Goal: Navigation & Orientation: Find specific page/section

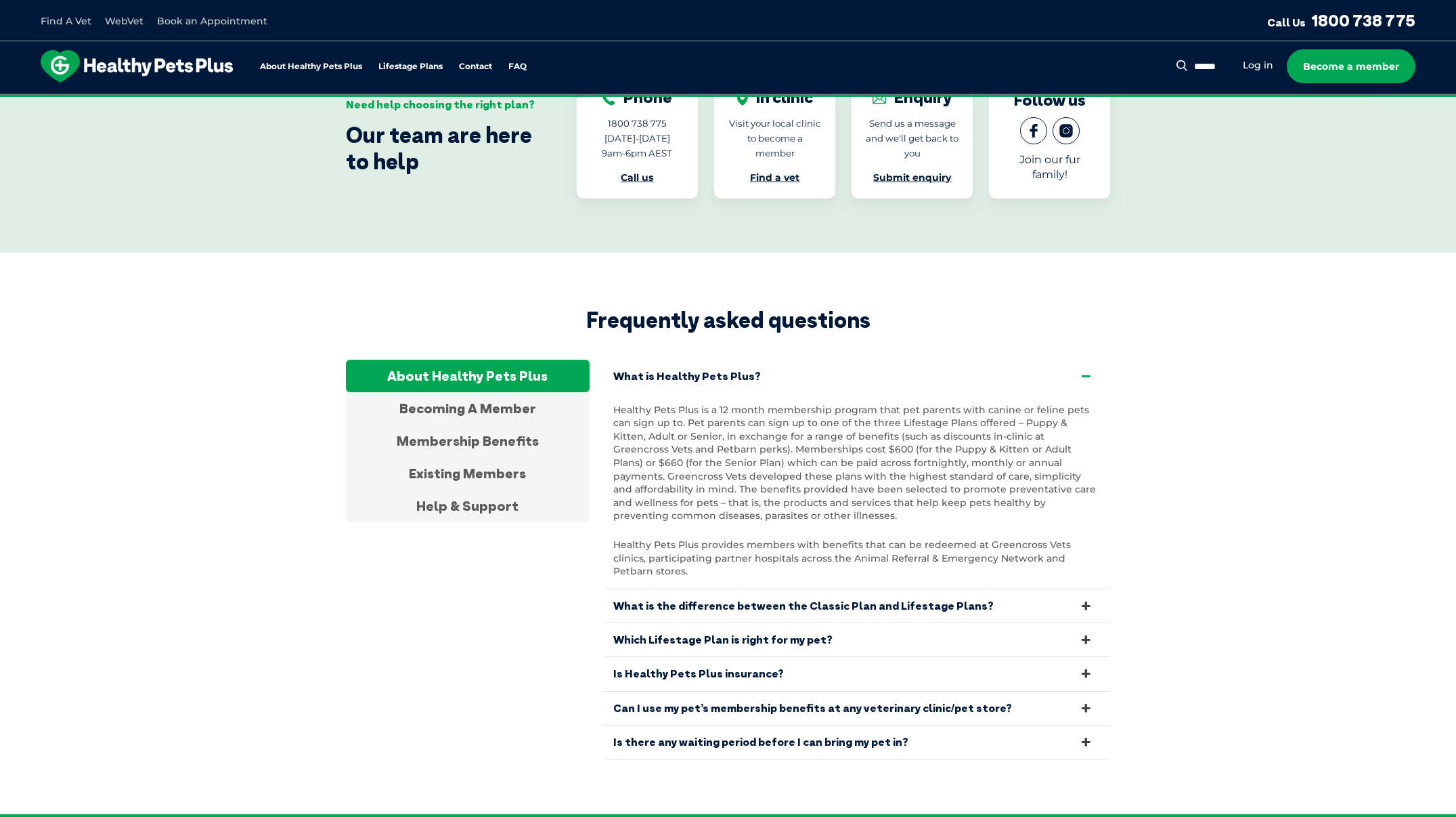
scroll to position [2395, 0]
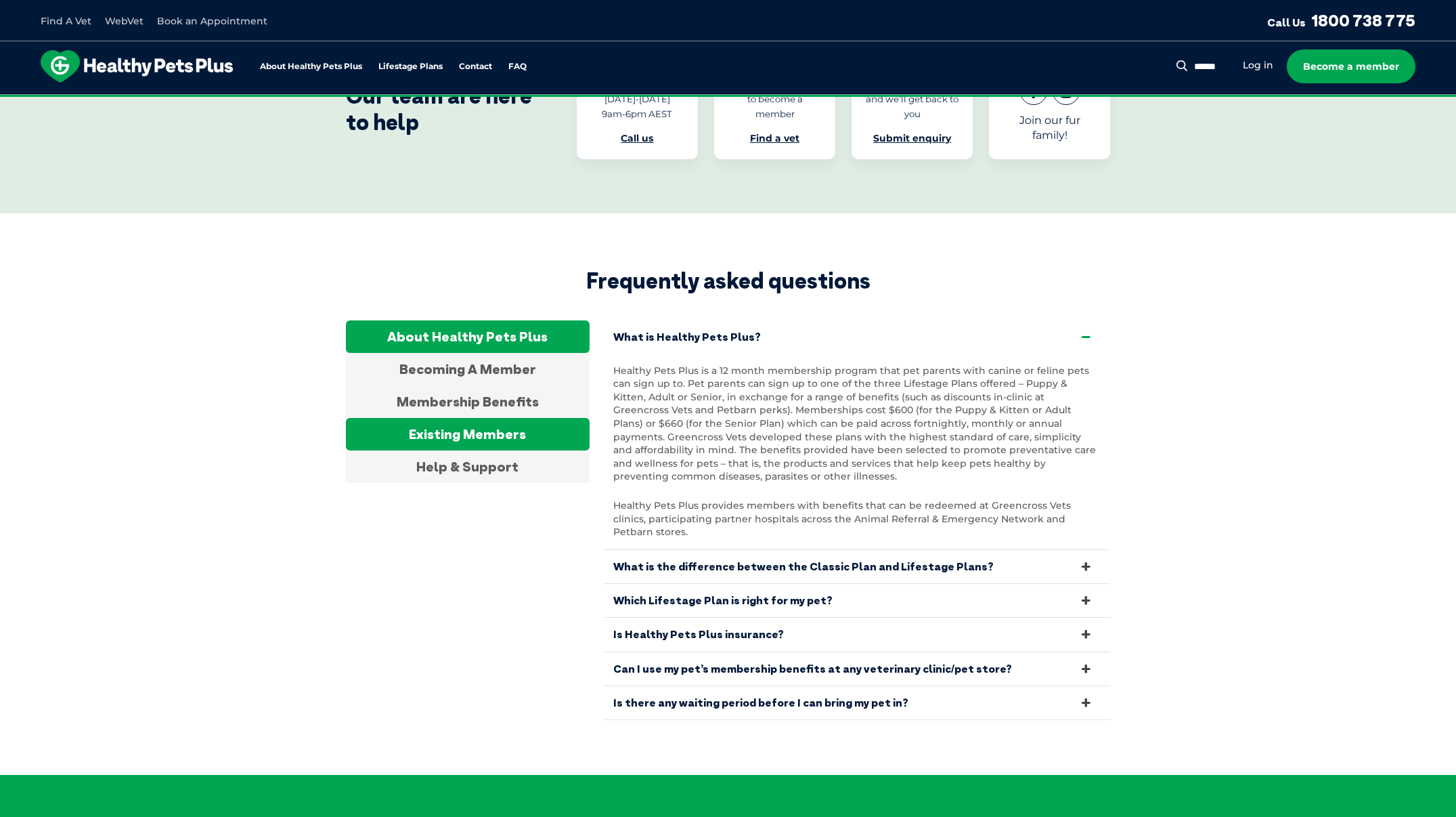
click at [513, 418] on div "Existing Members" at bounding box center [468, 434] width 244 height 33
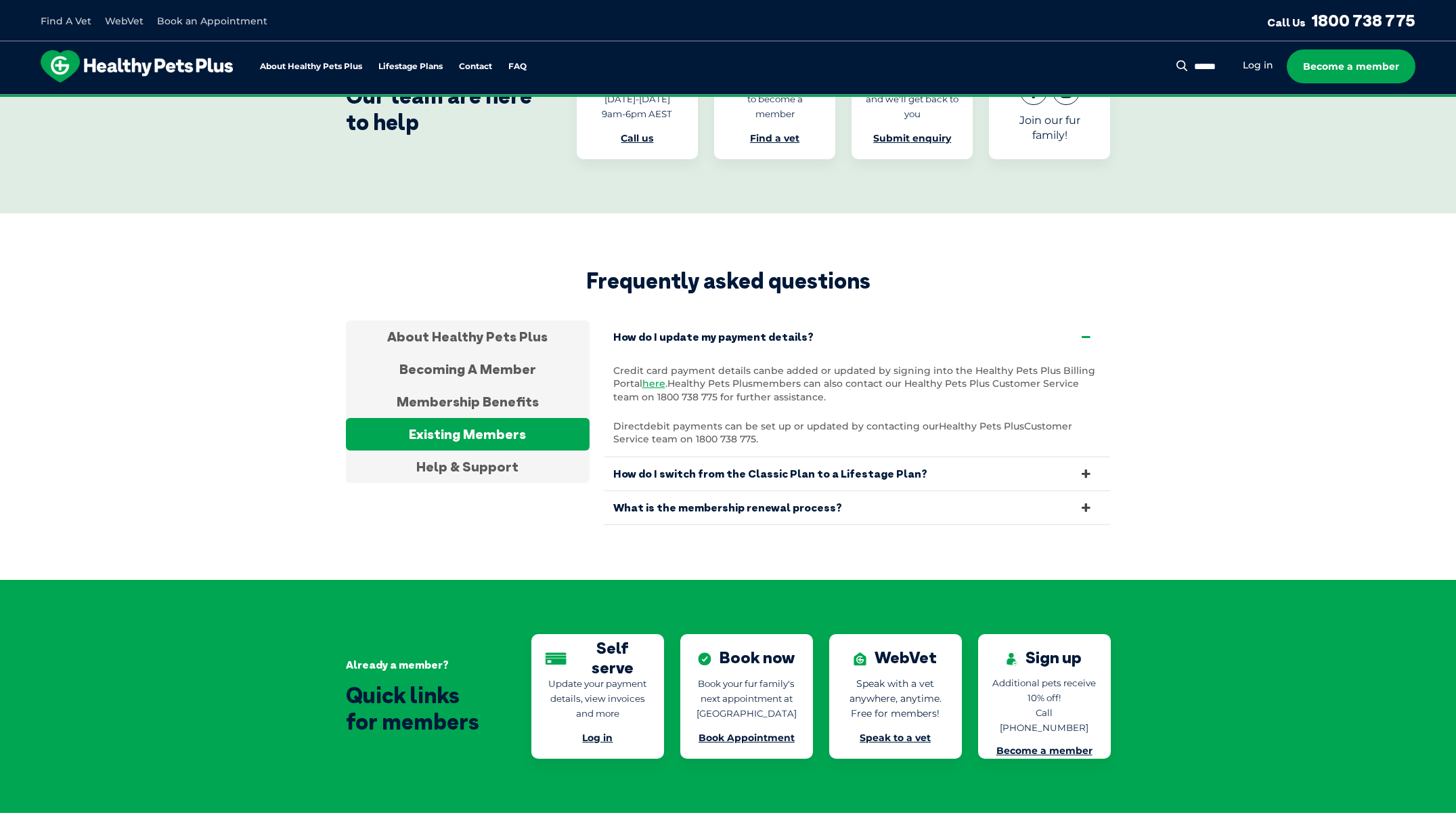
click at [1024, 491] on link "What is the membership renewal process?" at bounding box center [857, 507] width 508 height 33
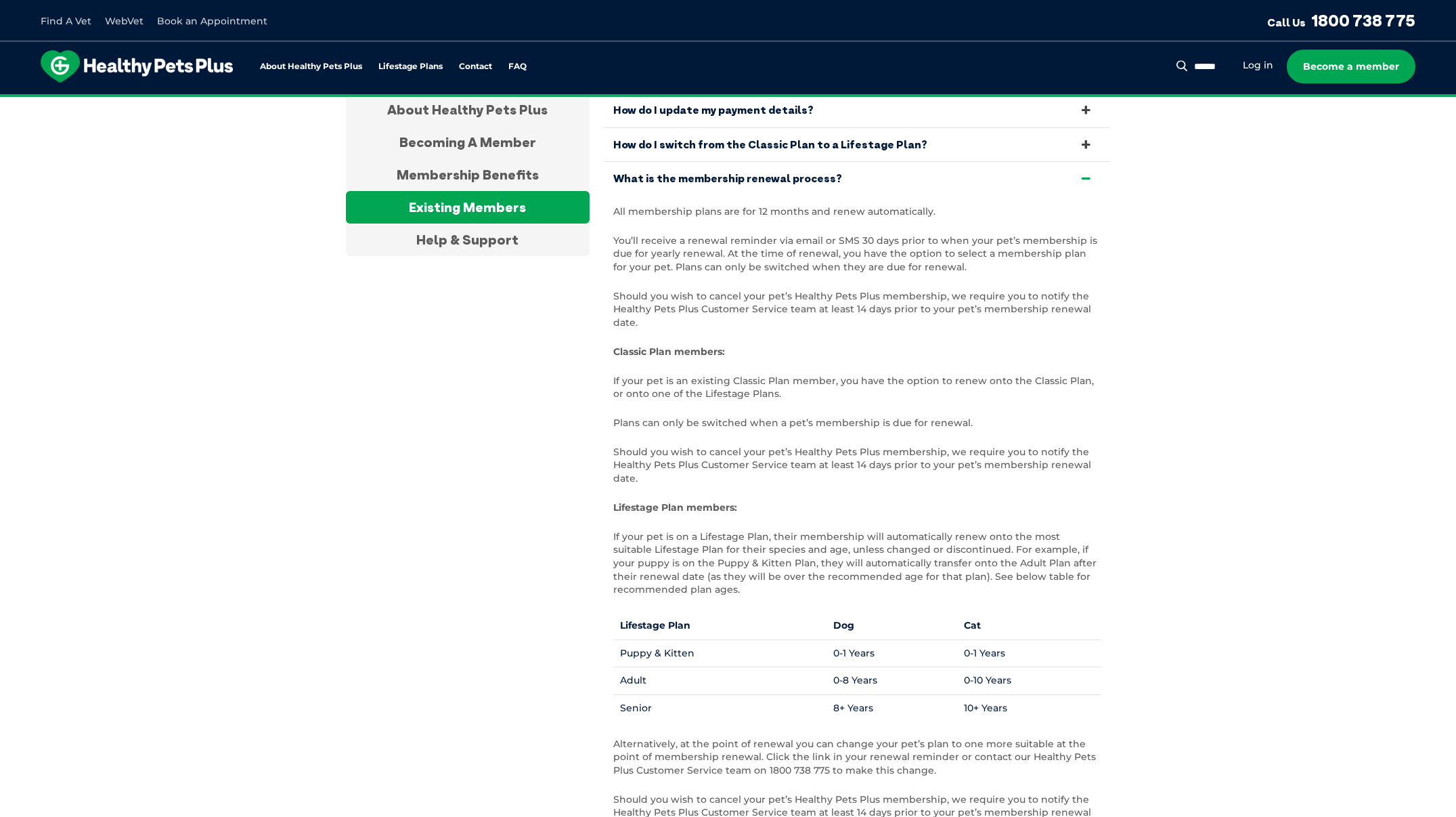
scroll to position [2446, 0]
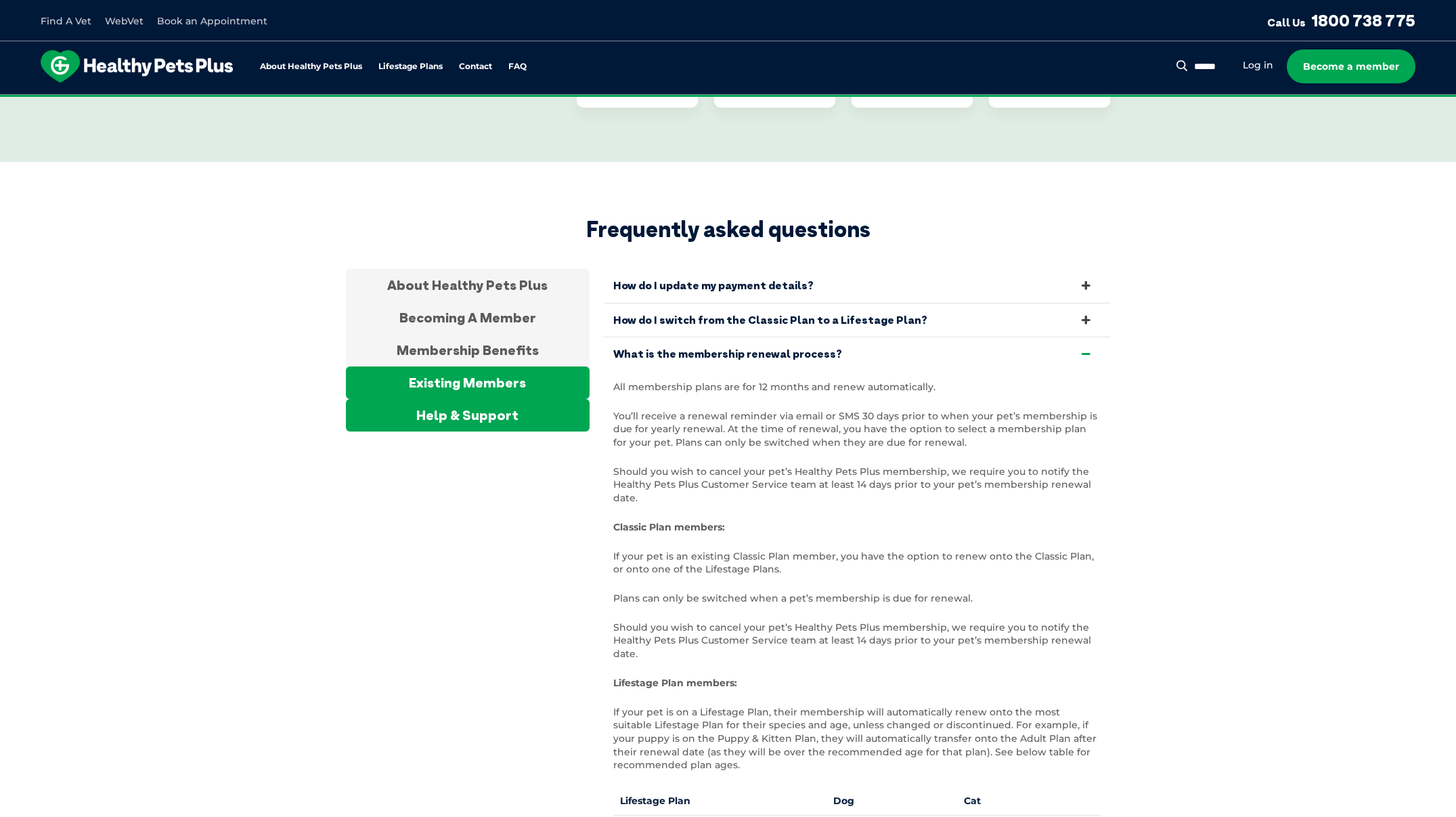
click at [479, 399] on div "Help & Support" at bounding box center [468, 415] width 244 height 33
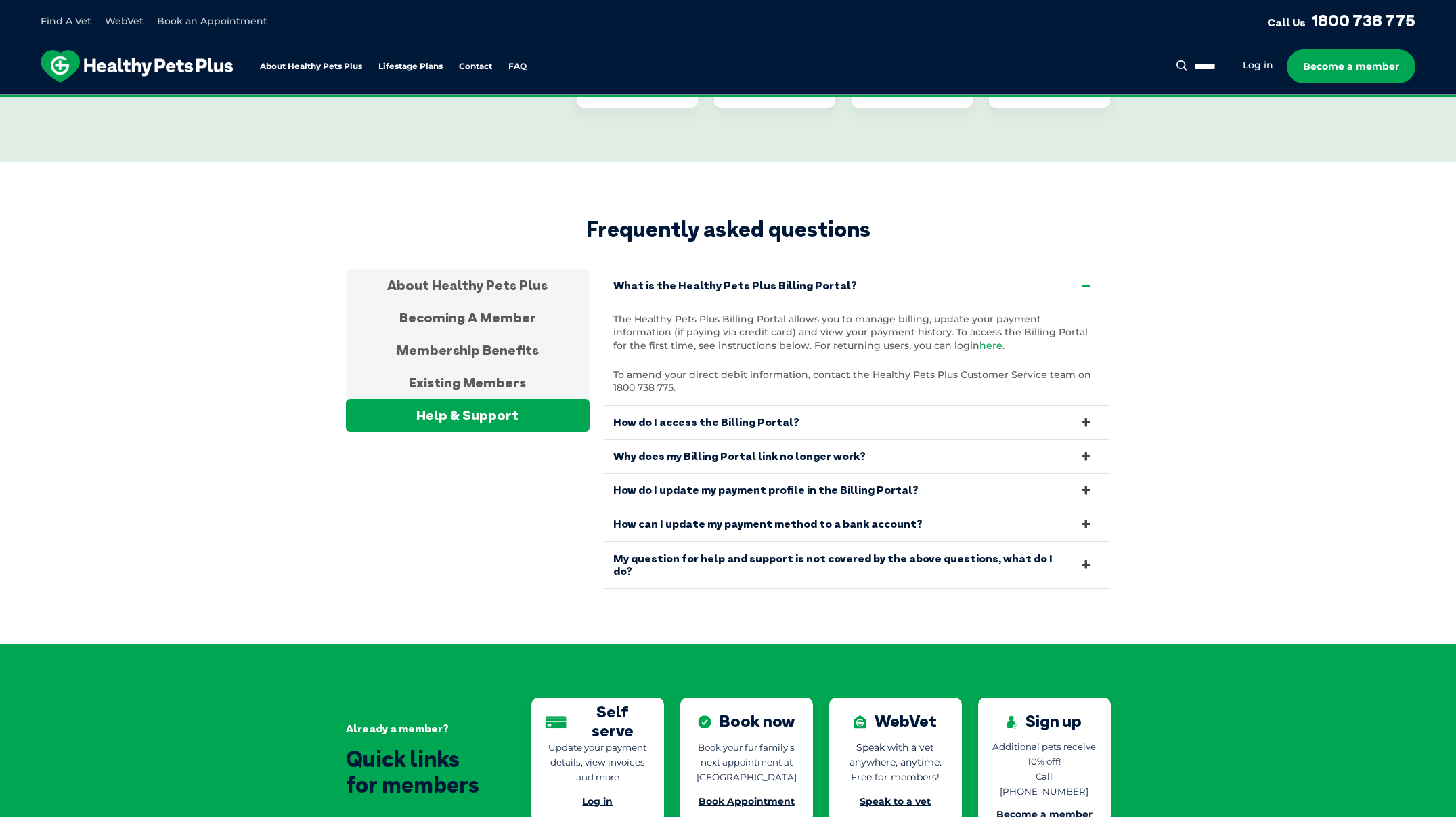
click at [1078, 542] on link "My question for help and support is not covered by the above questions, what do…" at bounding box center [857, 565] width 508 height 46
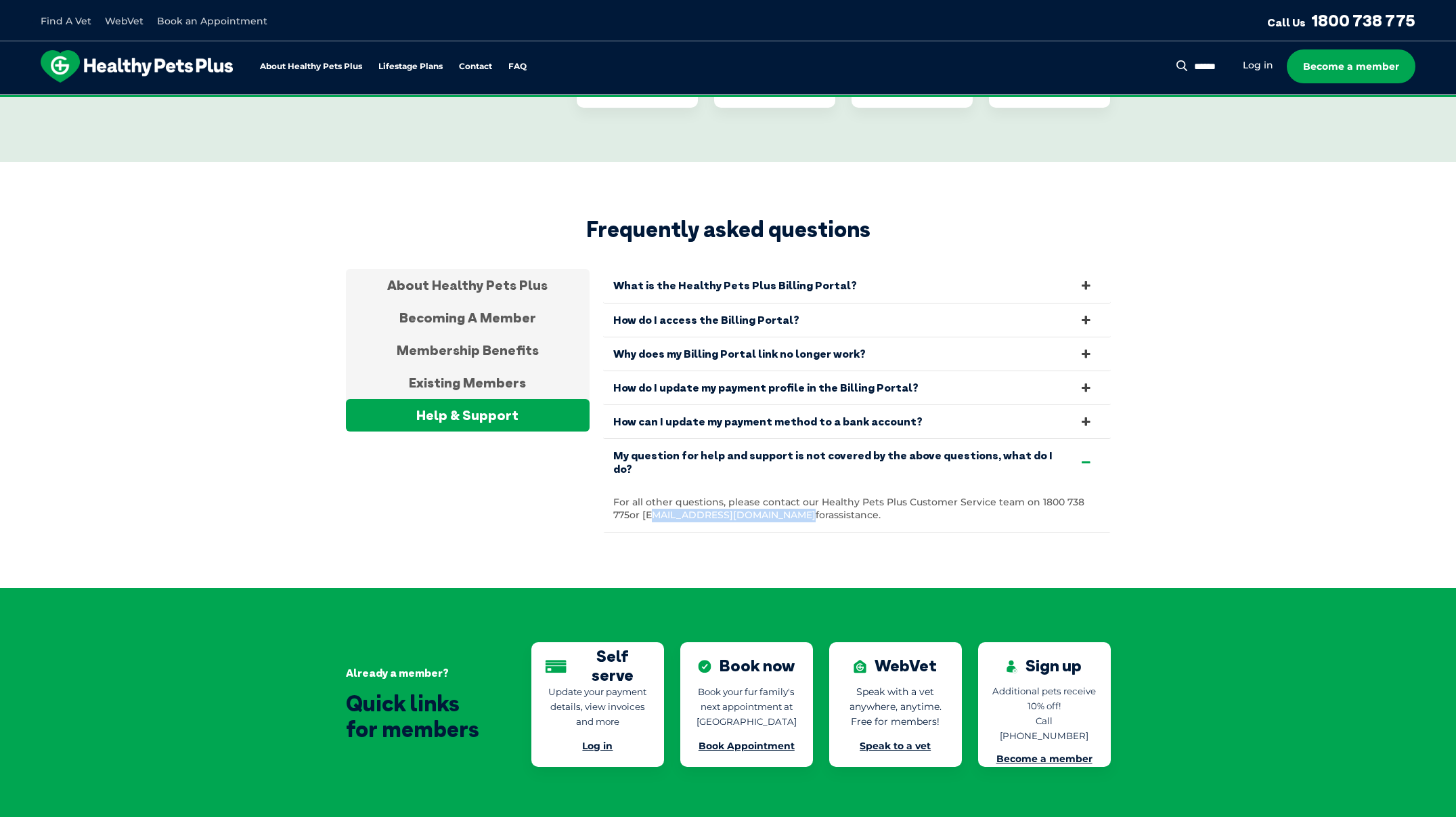
drag, startPoint x: 626, startPoint y: 474, endPoint x: 769, endPoint y: 479, distance: 143.1
click at [769, 508] on span "or [EMAIL_ADDRESS][DOMAIN_NAME]" at bounding box center [722, 514] width 186 height 12
copy span "[EMAIL_ADDRESS][DOMAIN_NAME]"
click at [1091, 439] on link "My question for help and support is not covered by the above questions, what do…" at bounding box center [857, 462] width 508 height 46
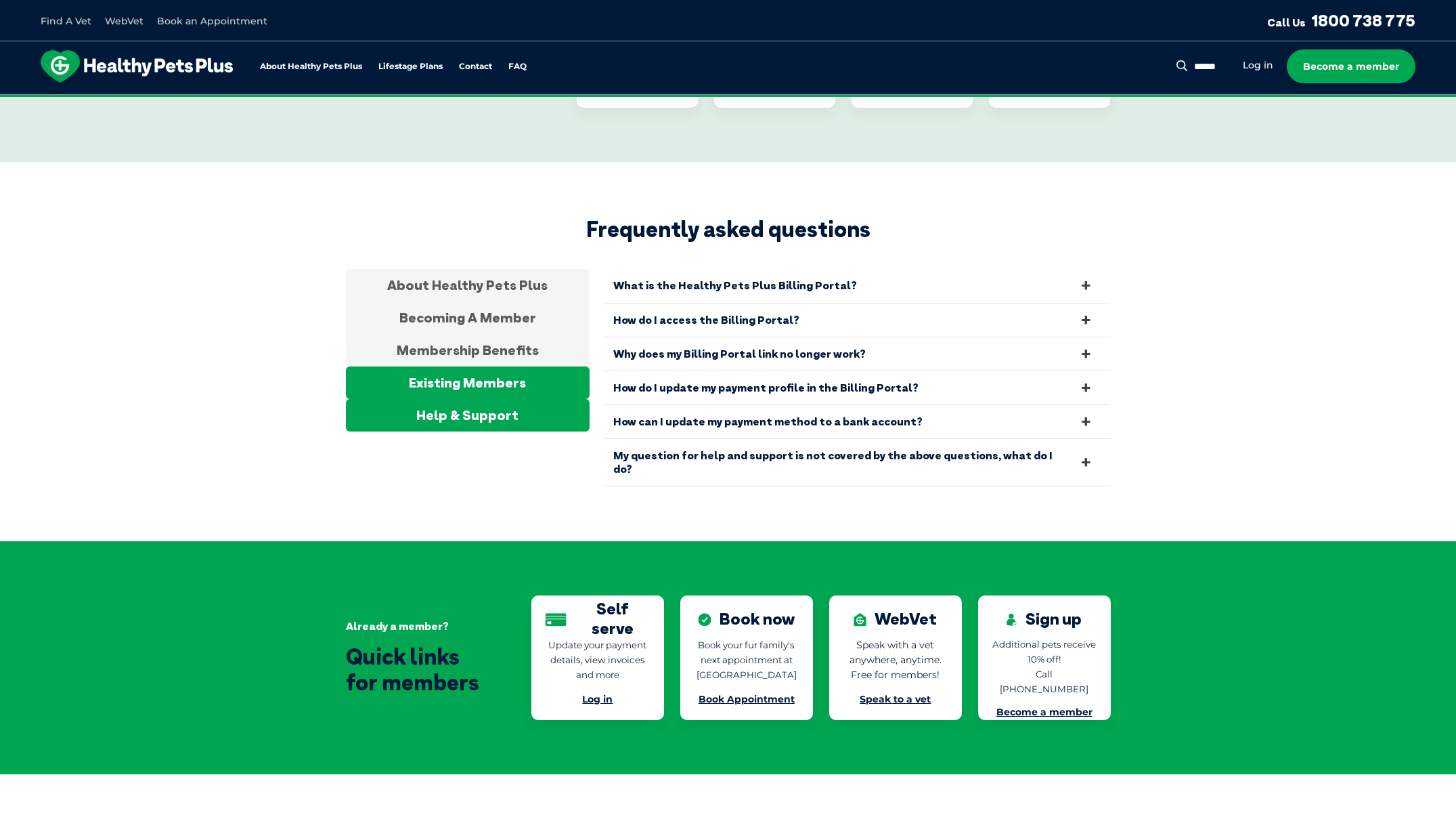
click at [500, 366] on div "Existing Members" at bounding box center [468, 383] width 244 height 33
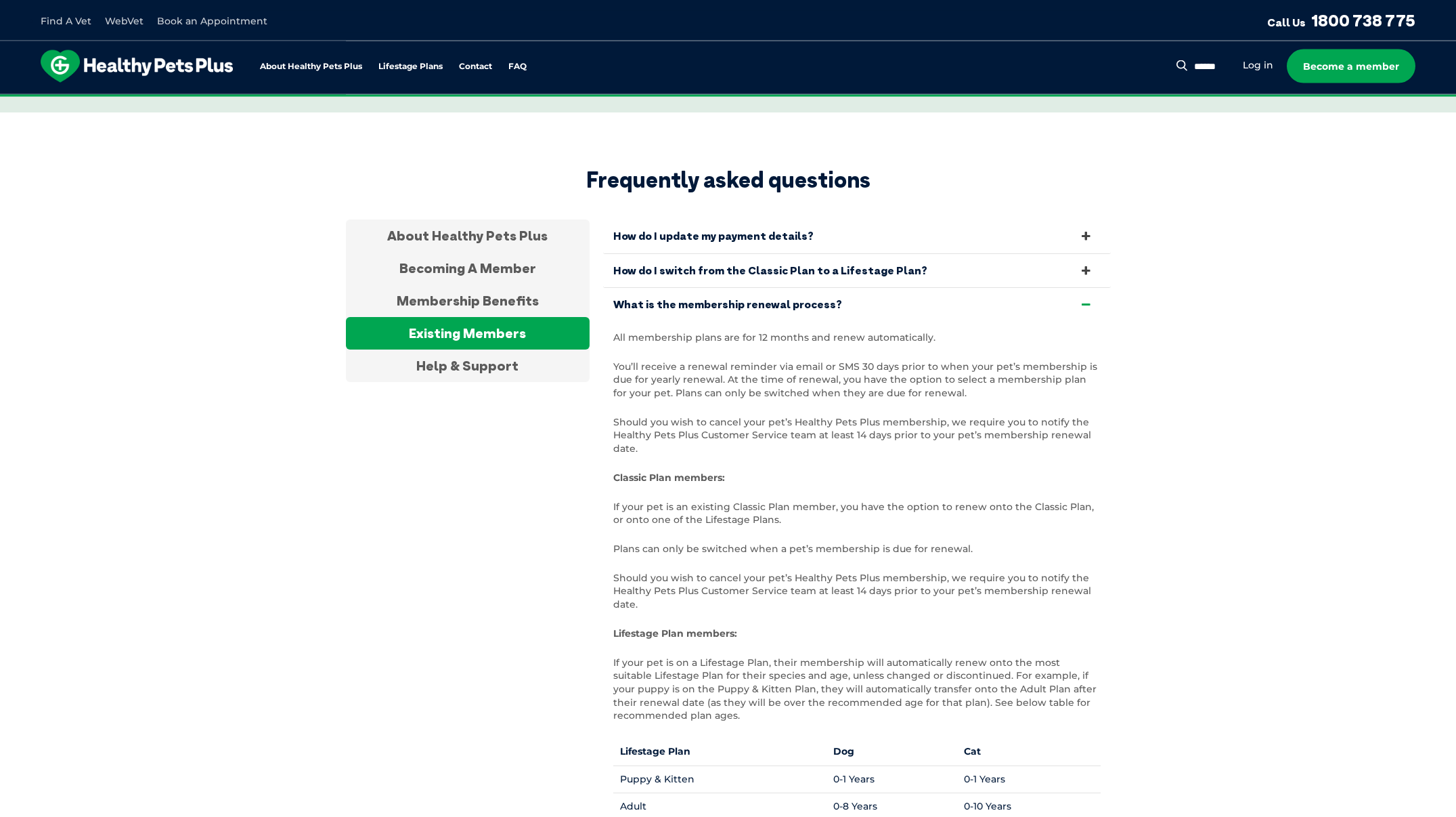
scroll to position [2424, 0]
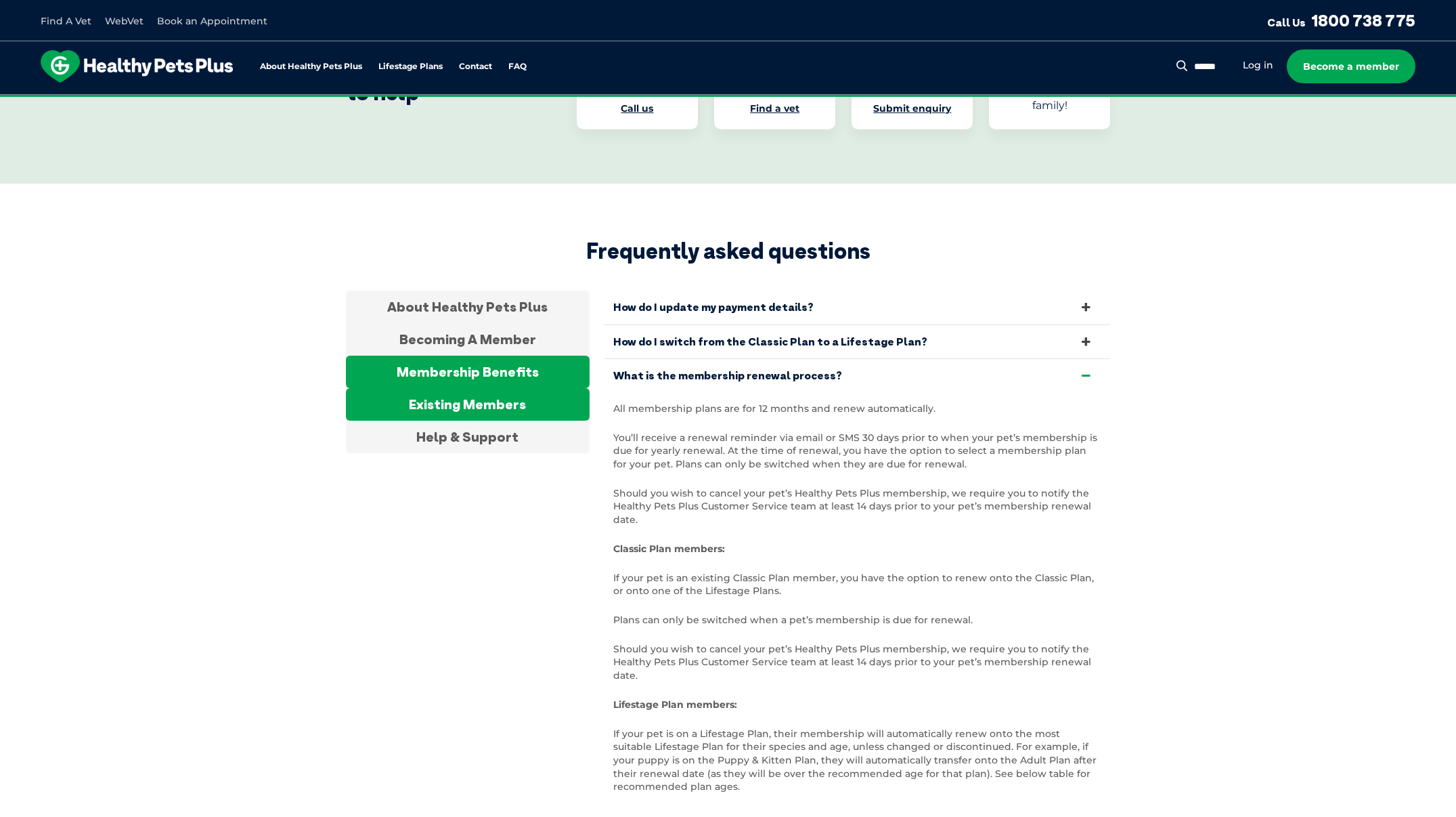
click at [453, 355] on div "Membership Benefits" at bounding box center [468, 372] width 244 height 33
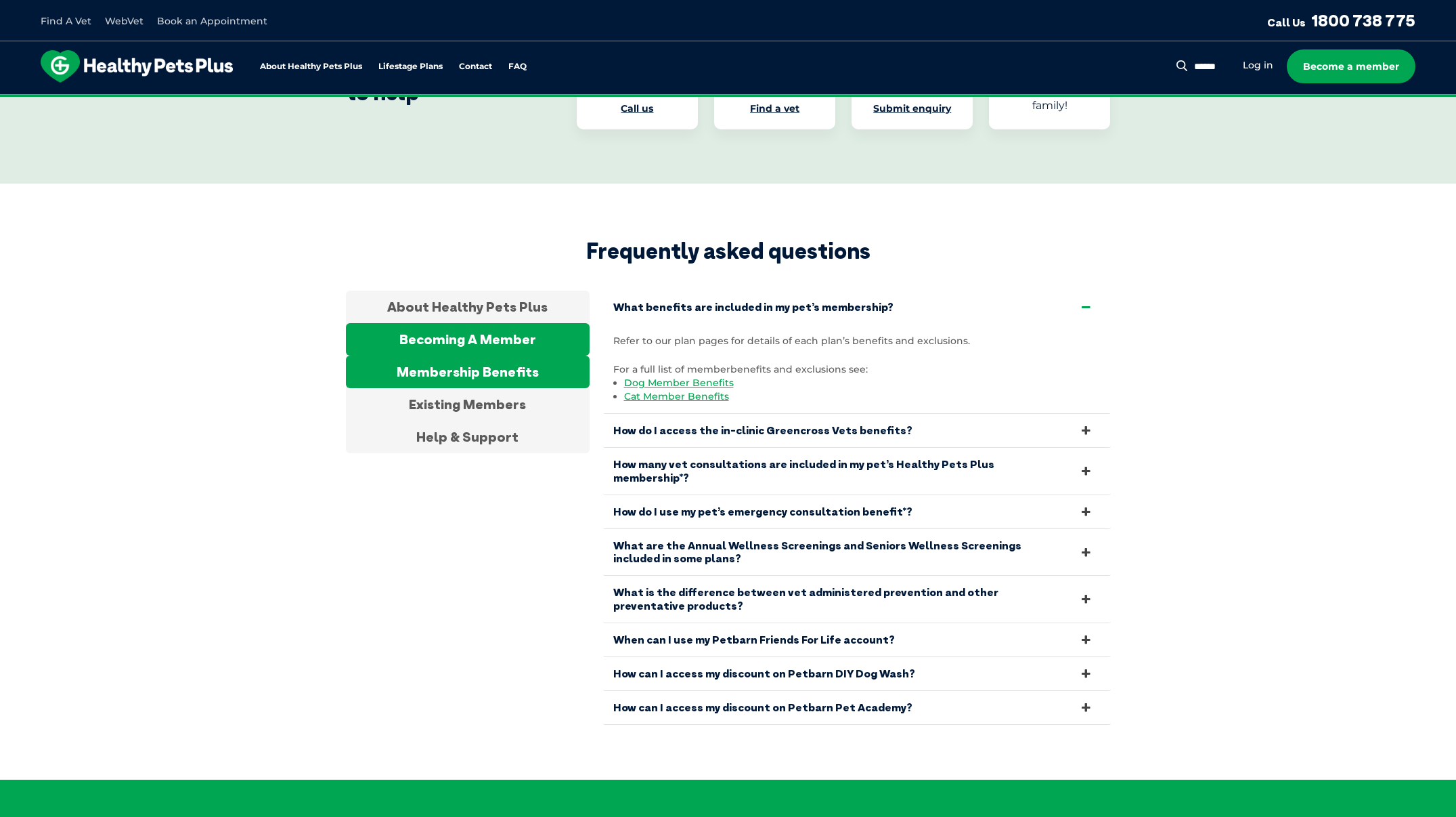
click at [510, 323] on div "Becoming A Member" at bounding box center [468, 340] width 244 height 33
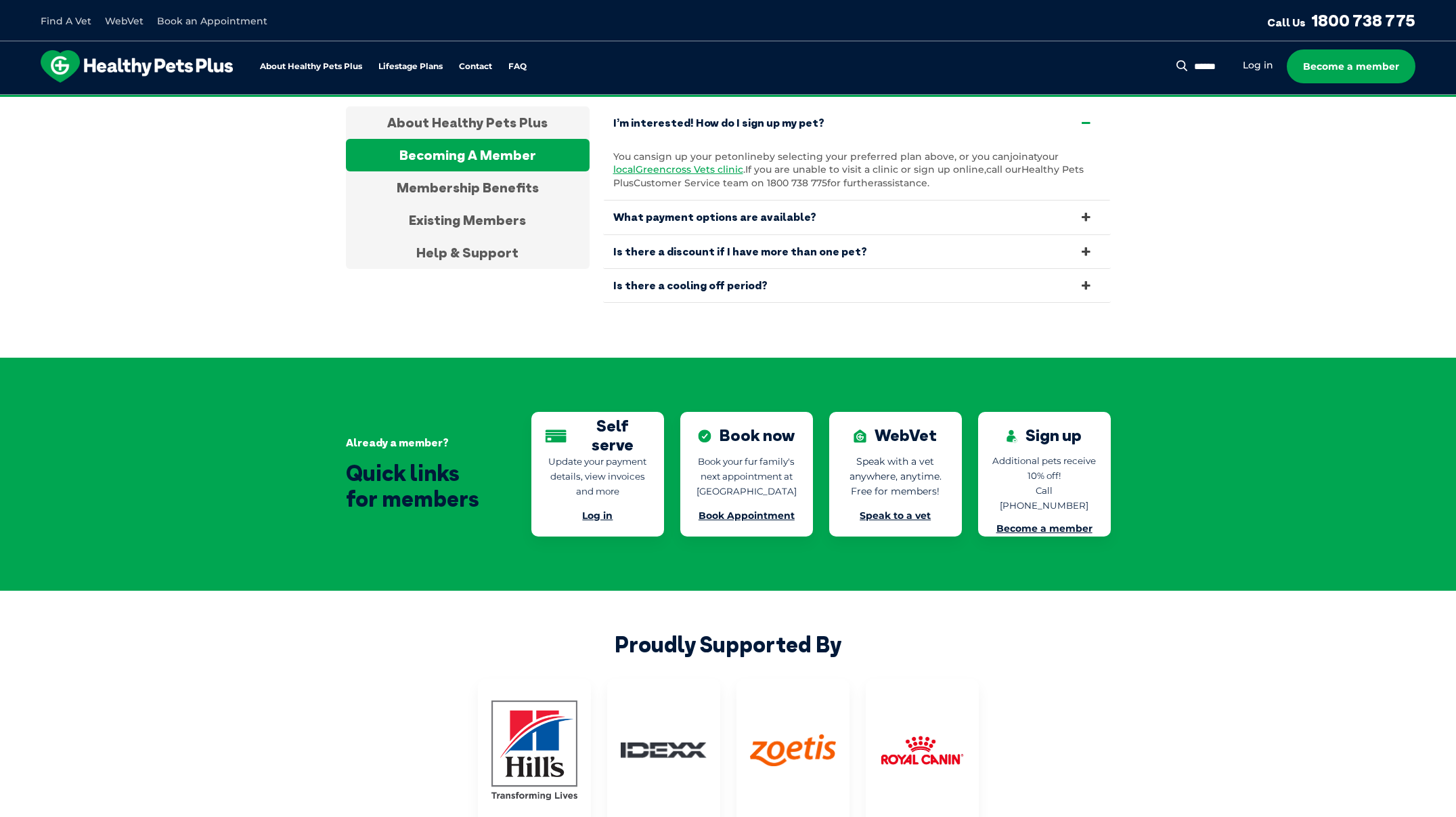
scroll to position [2965, 0]
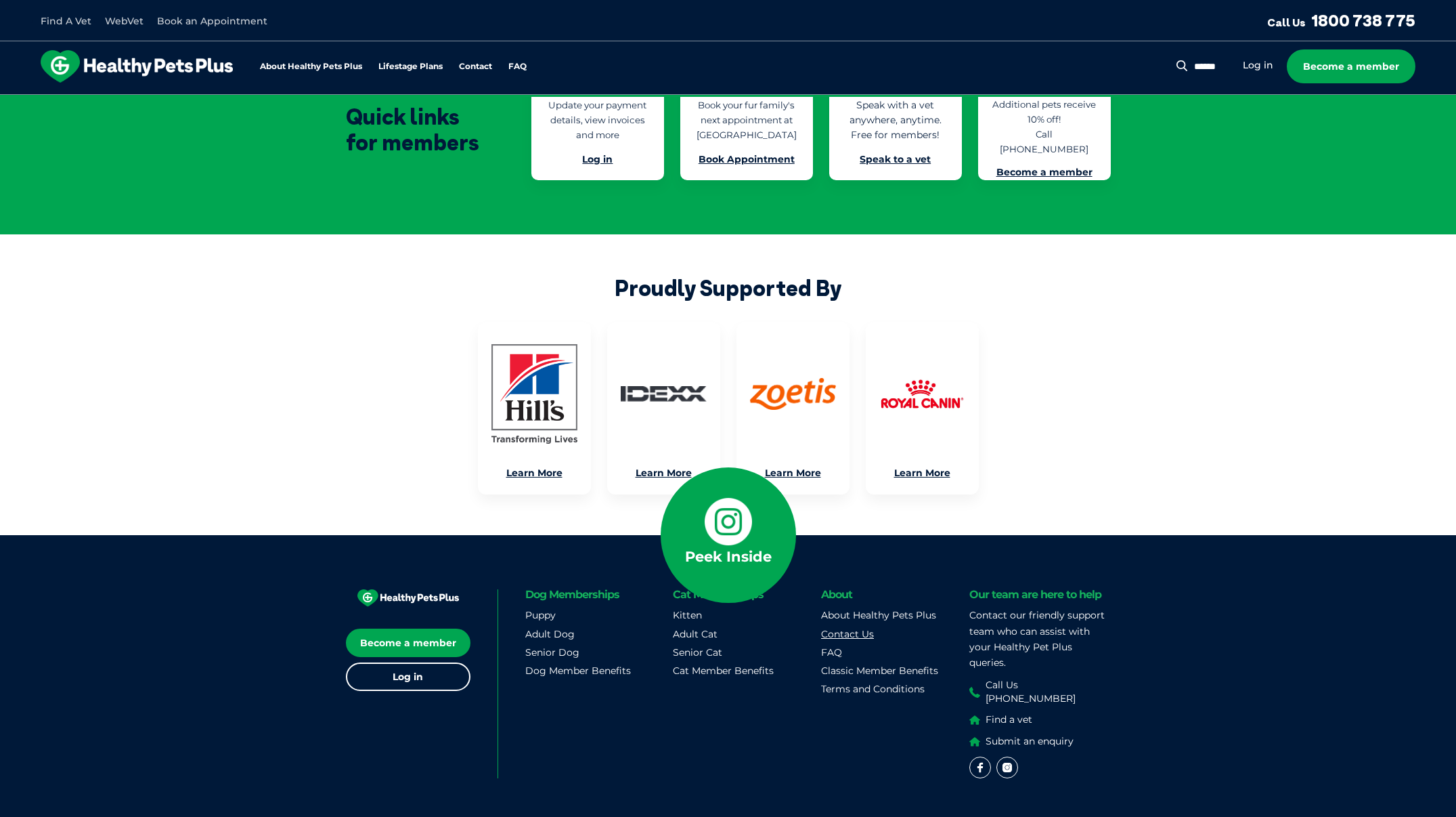
click at [846, 628] on link "Contact Us" at bounding box center [848, 633] width 53 height 12
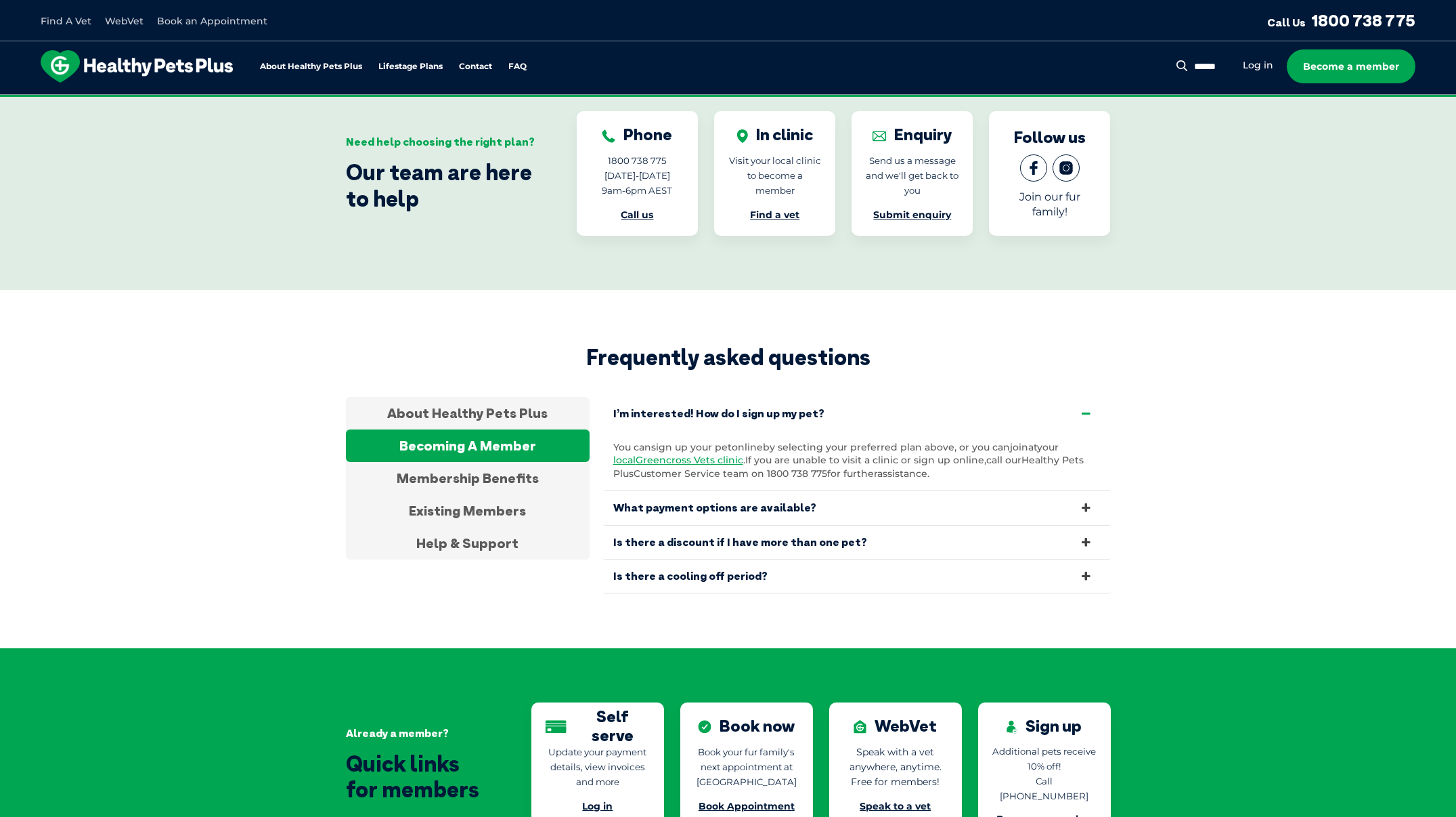
scroll to position [2293, 0]
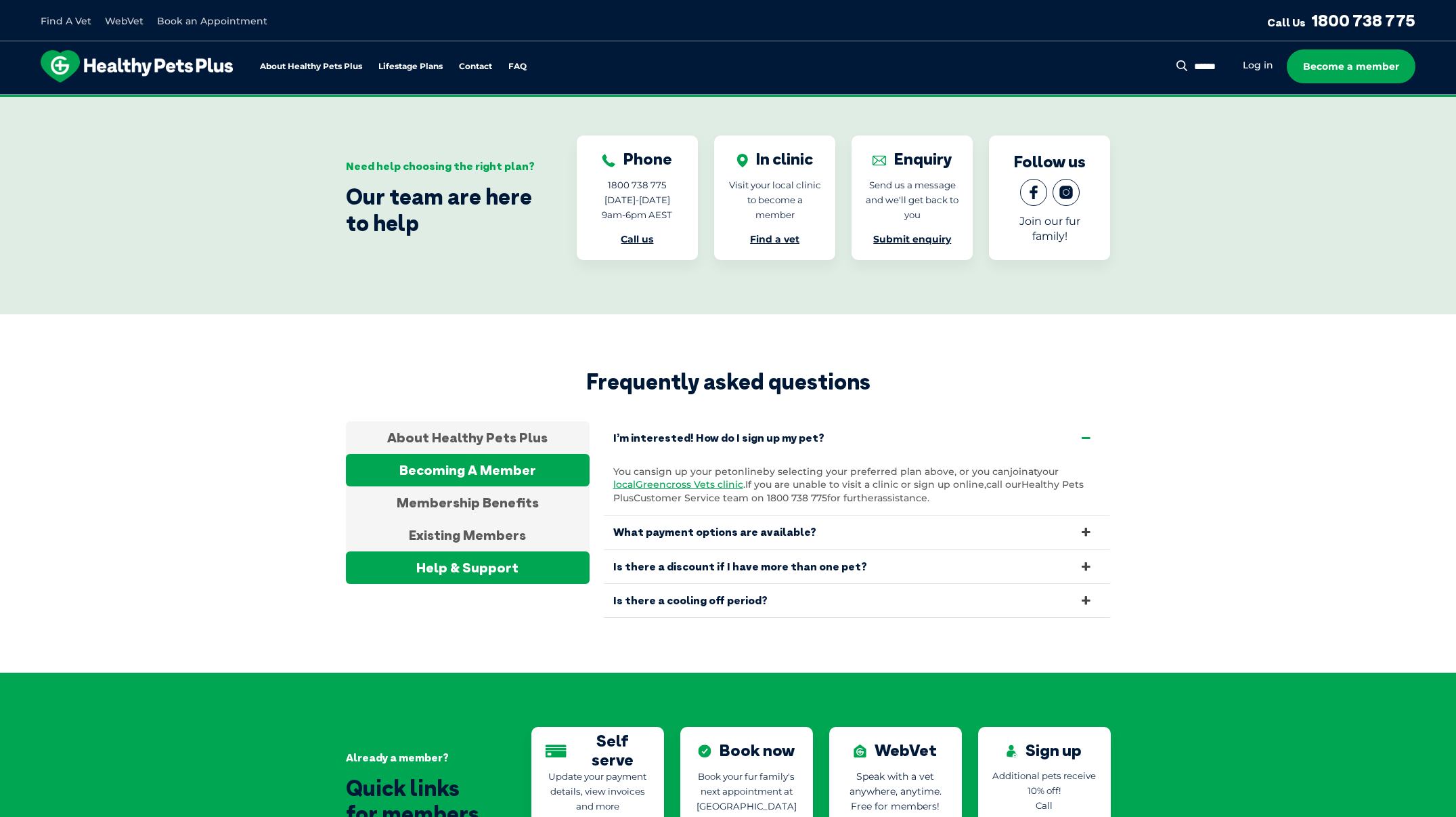
click at [453, 551] on div "Help & Support" at bounding box center [468, 567] width 244 height 33
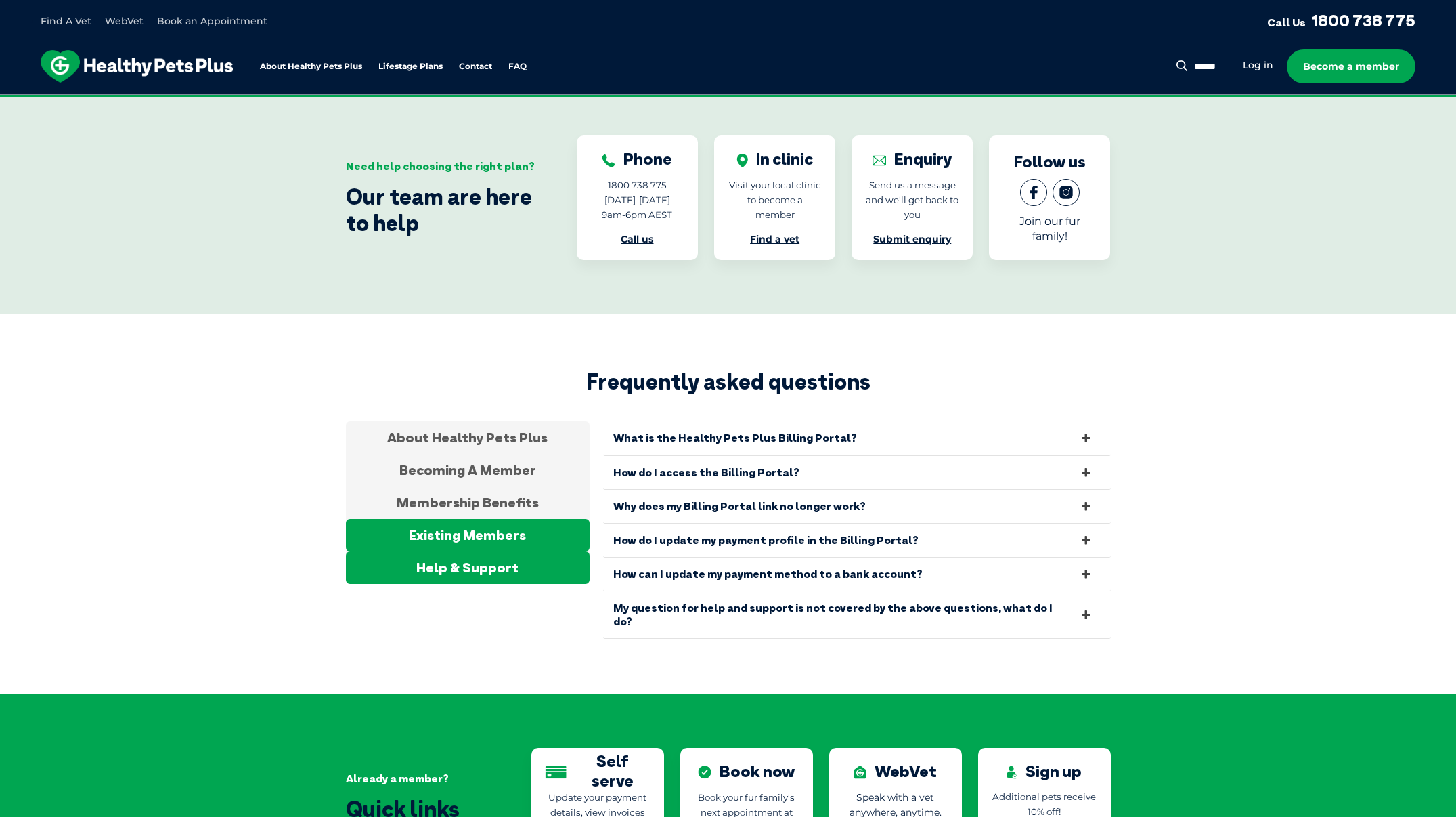
click at [519, 518] on div "Existing Members" at bounding box center [468, 535] width 244 height 33
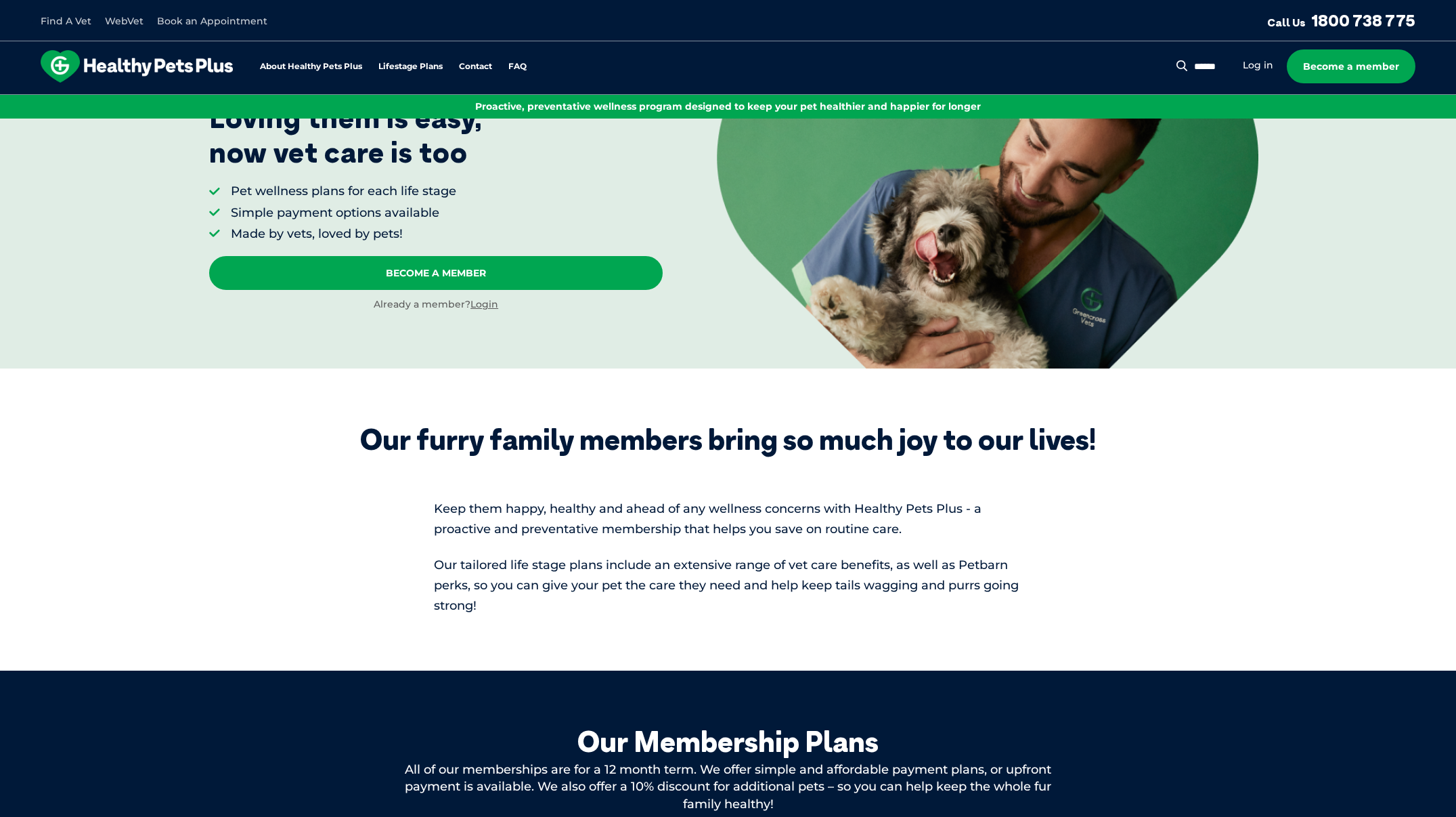
scroll to position [0, 0]
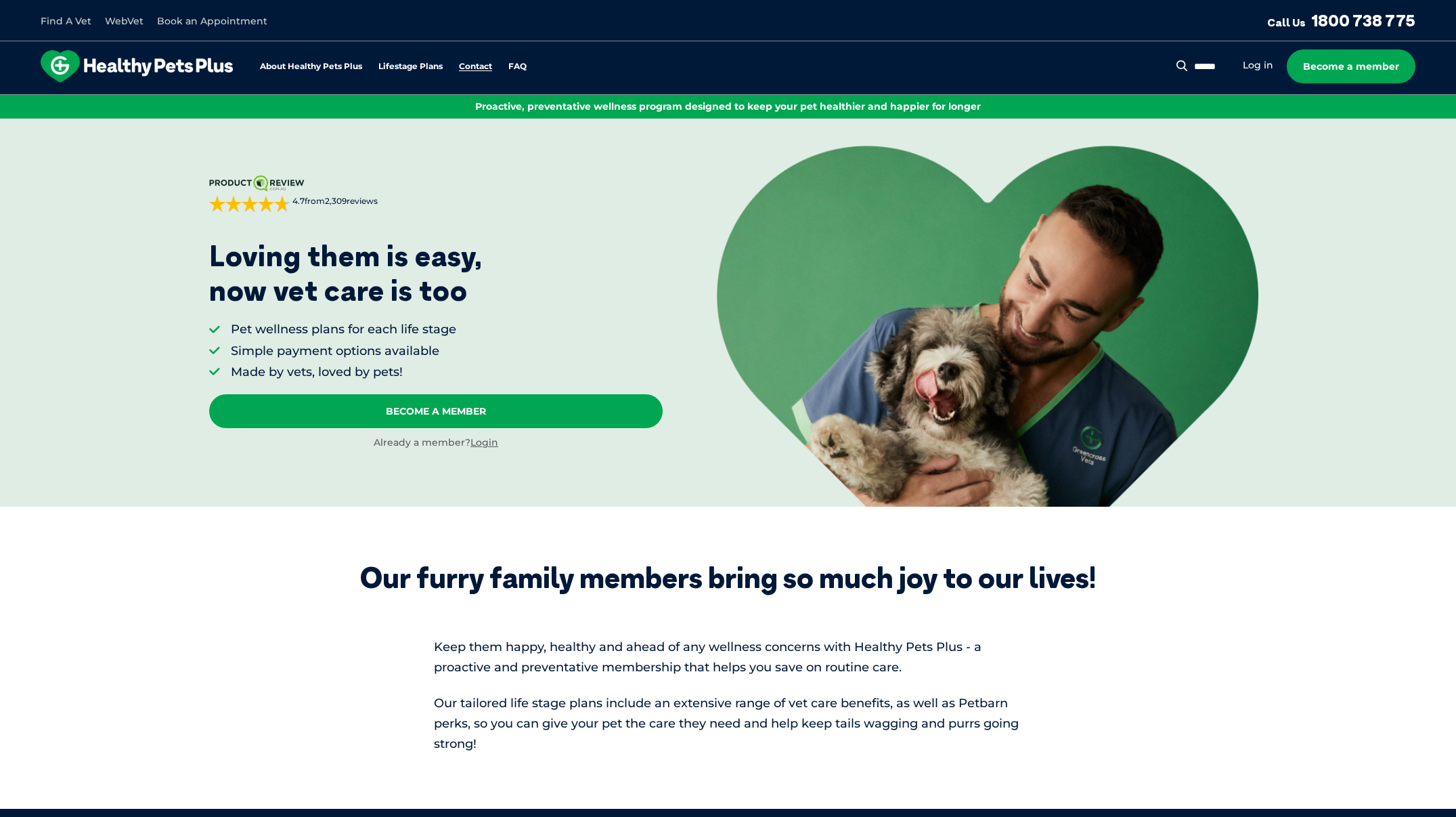
click at [479, 64] on link "Contact" at bounding box center [475, 66] width 33 height 9
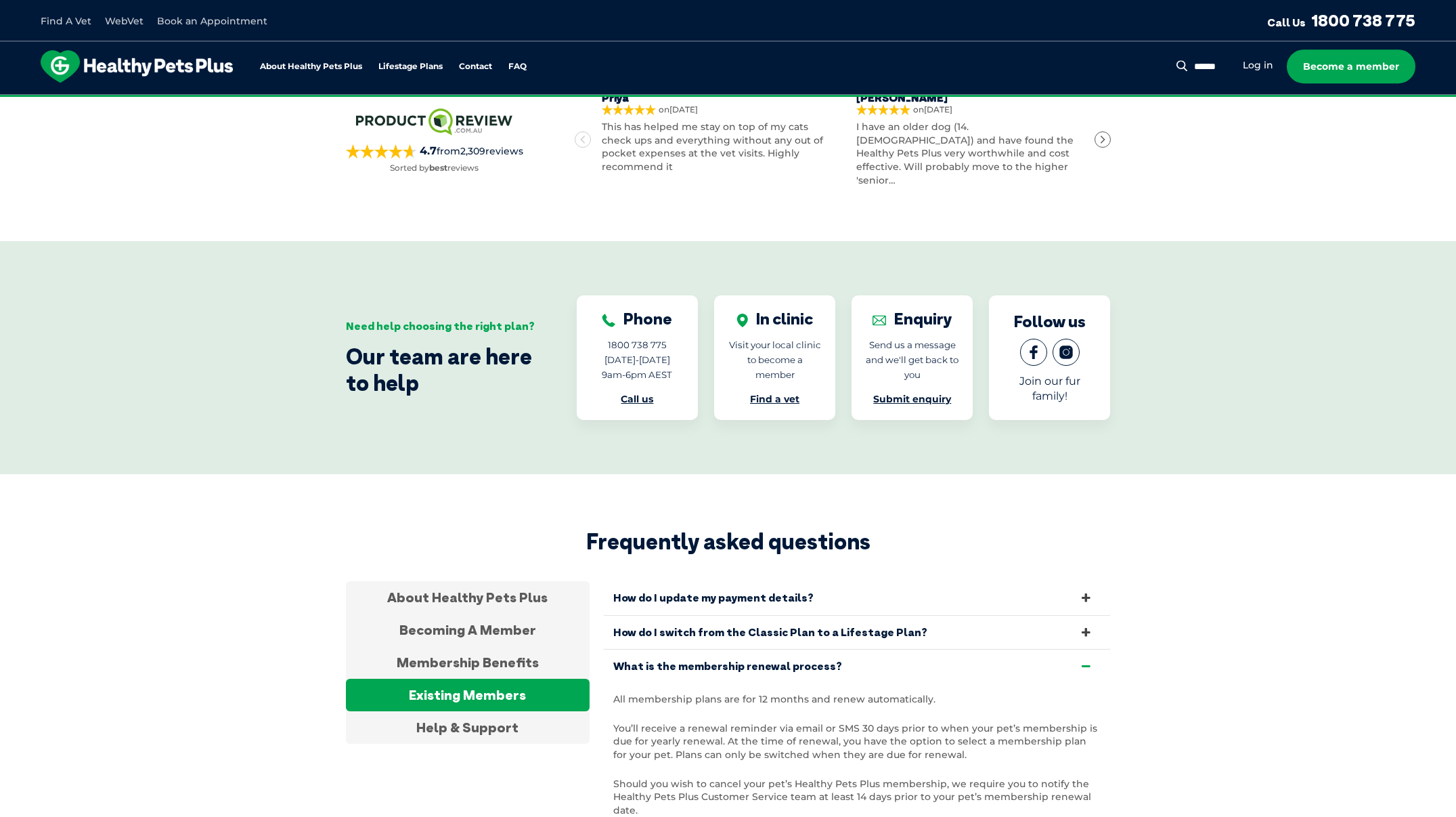
scroll to position [2012, 0]
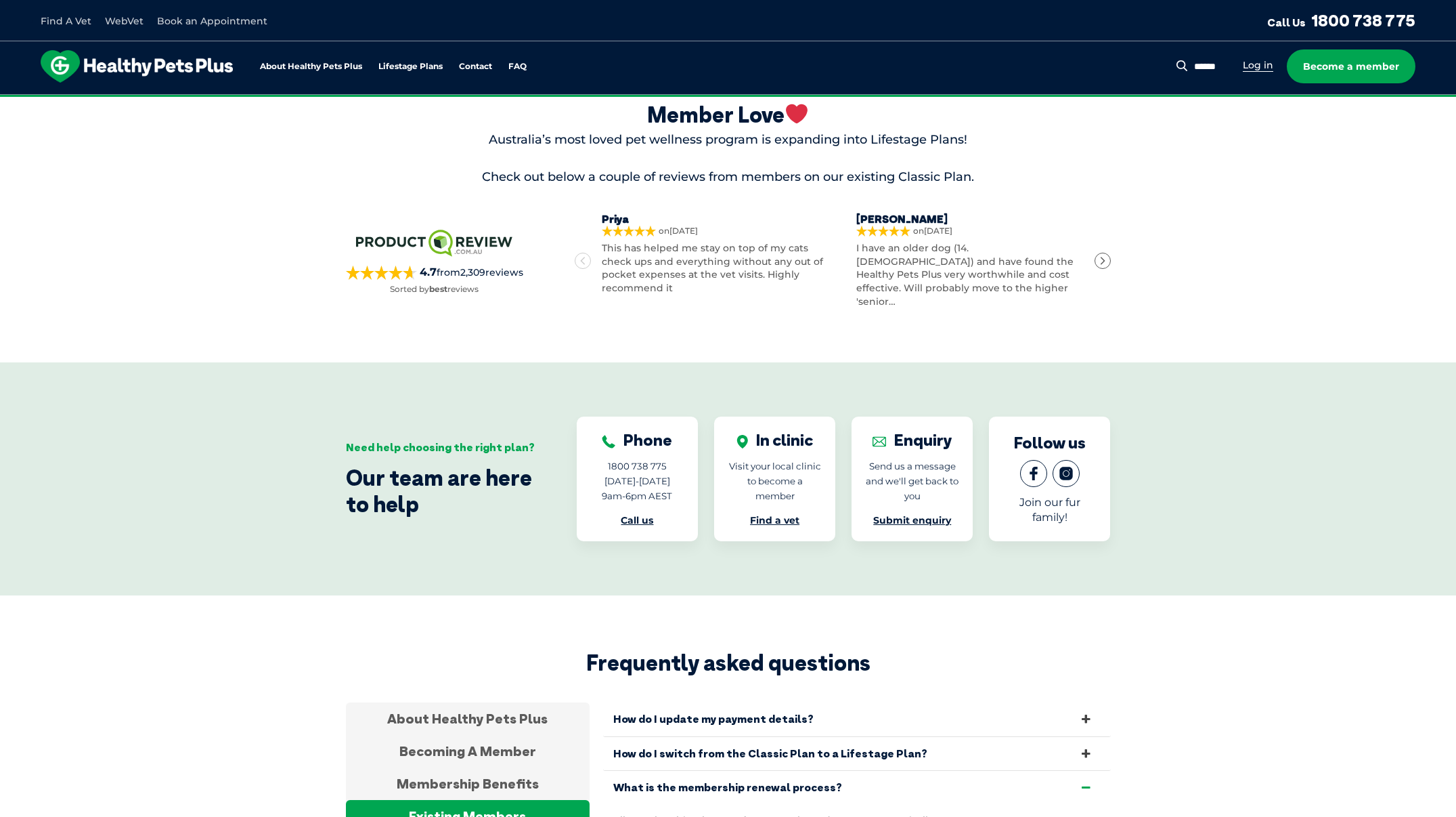
click at [1261, 69] on link "Log in" at bounding box center [1257, 66] width 30 height 13
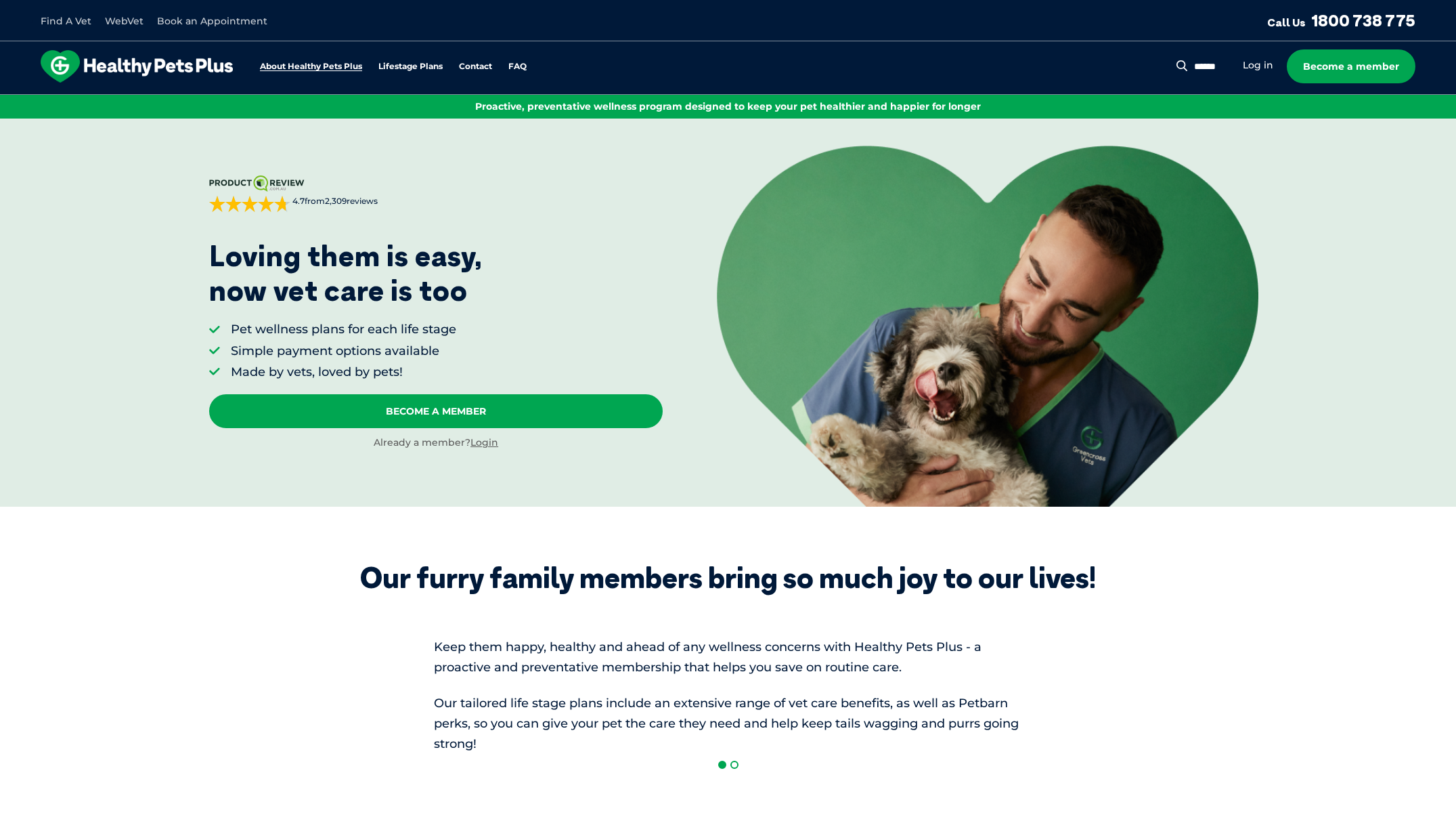
click at [300, 65] on link "About Healthy Pets Plus" at bounding box center [311, 66] width 102 height 9
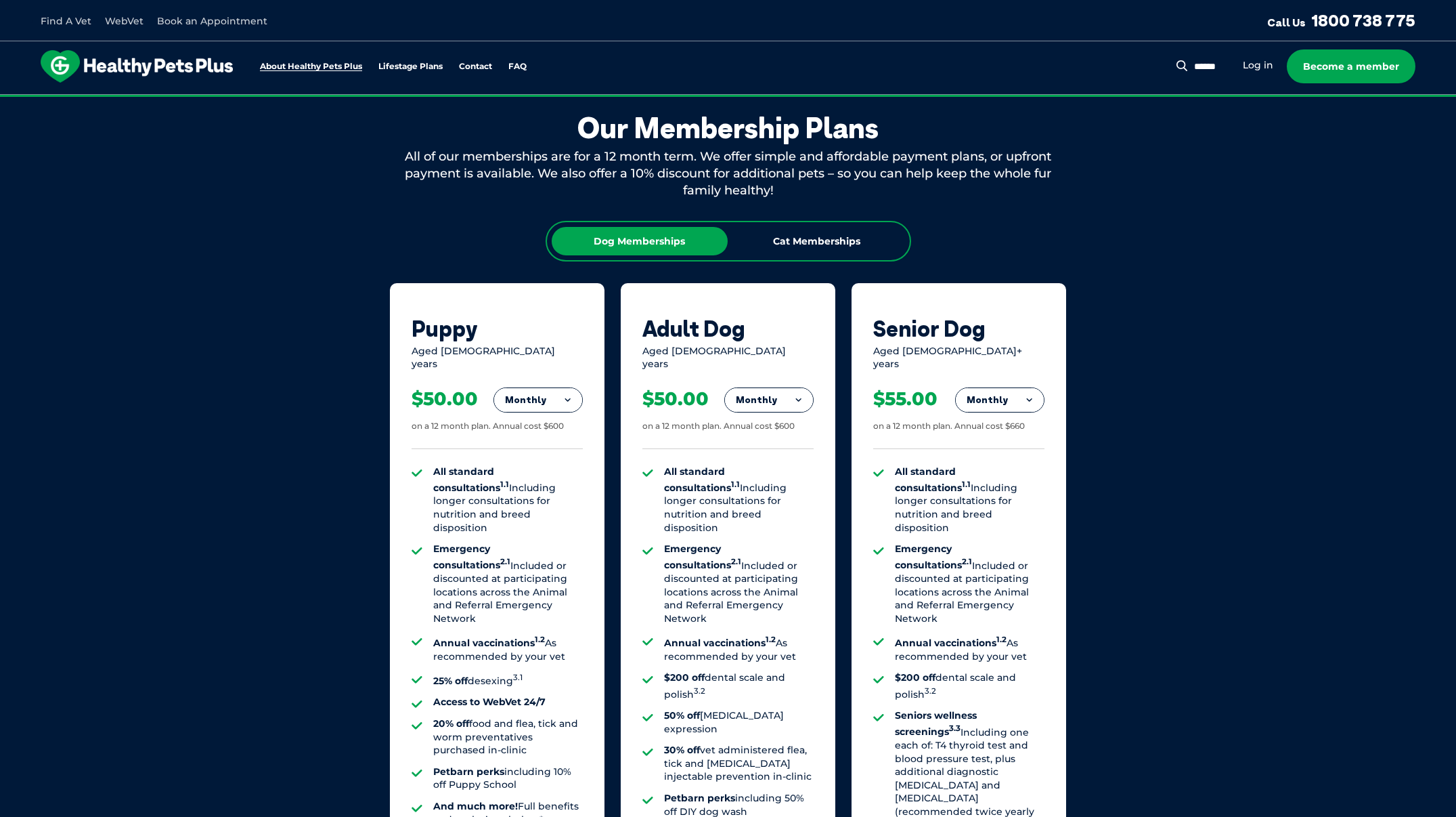
scroll to position [777, 0]
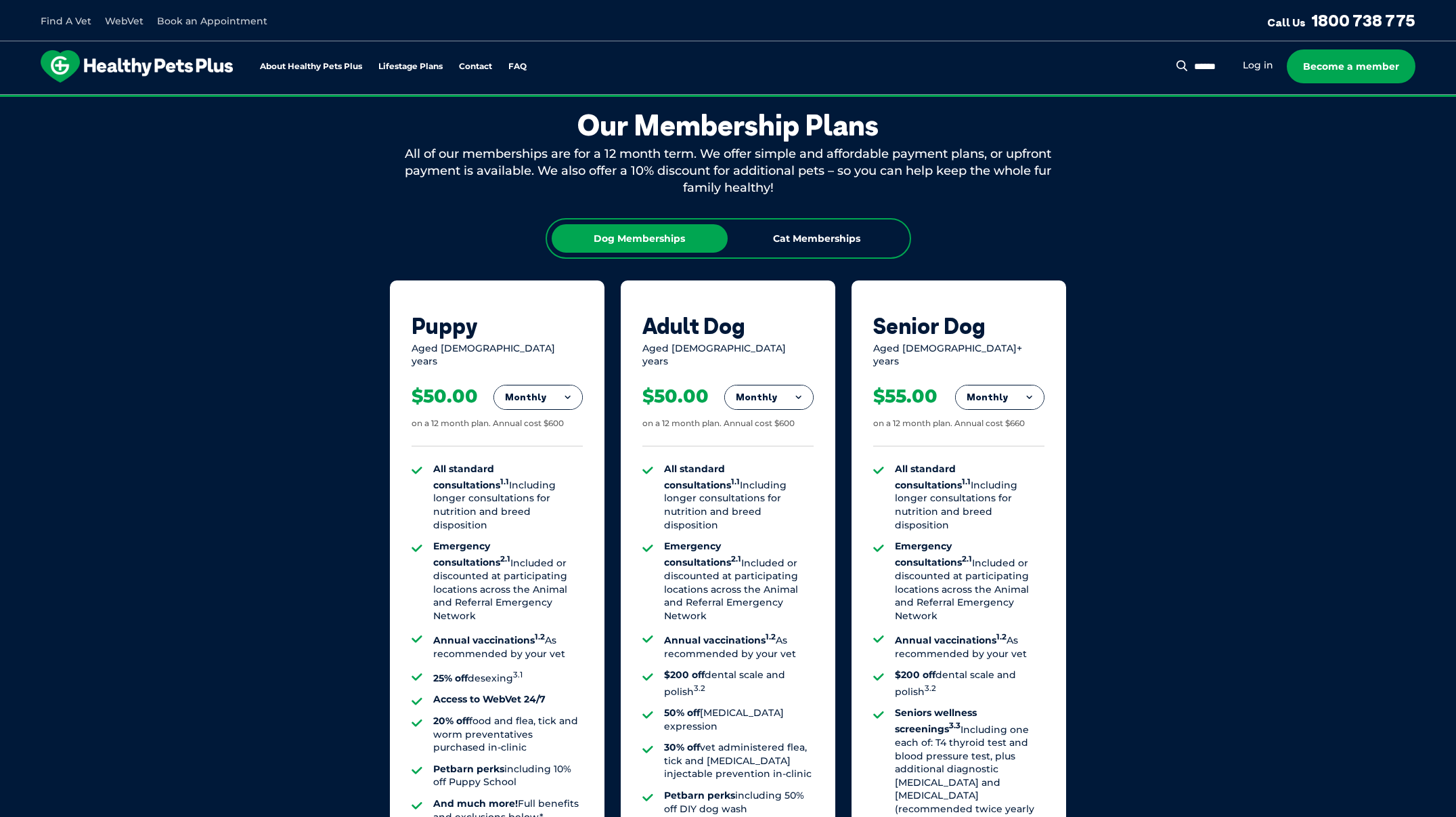
click at [54, 18] on link "Find A Vet" at bounding box center [66, 20] width 51 height 12
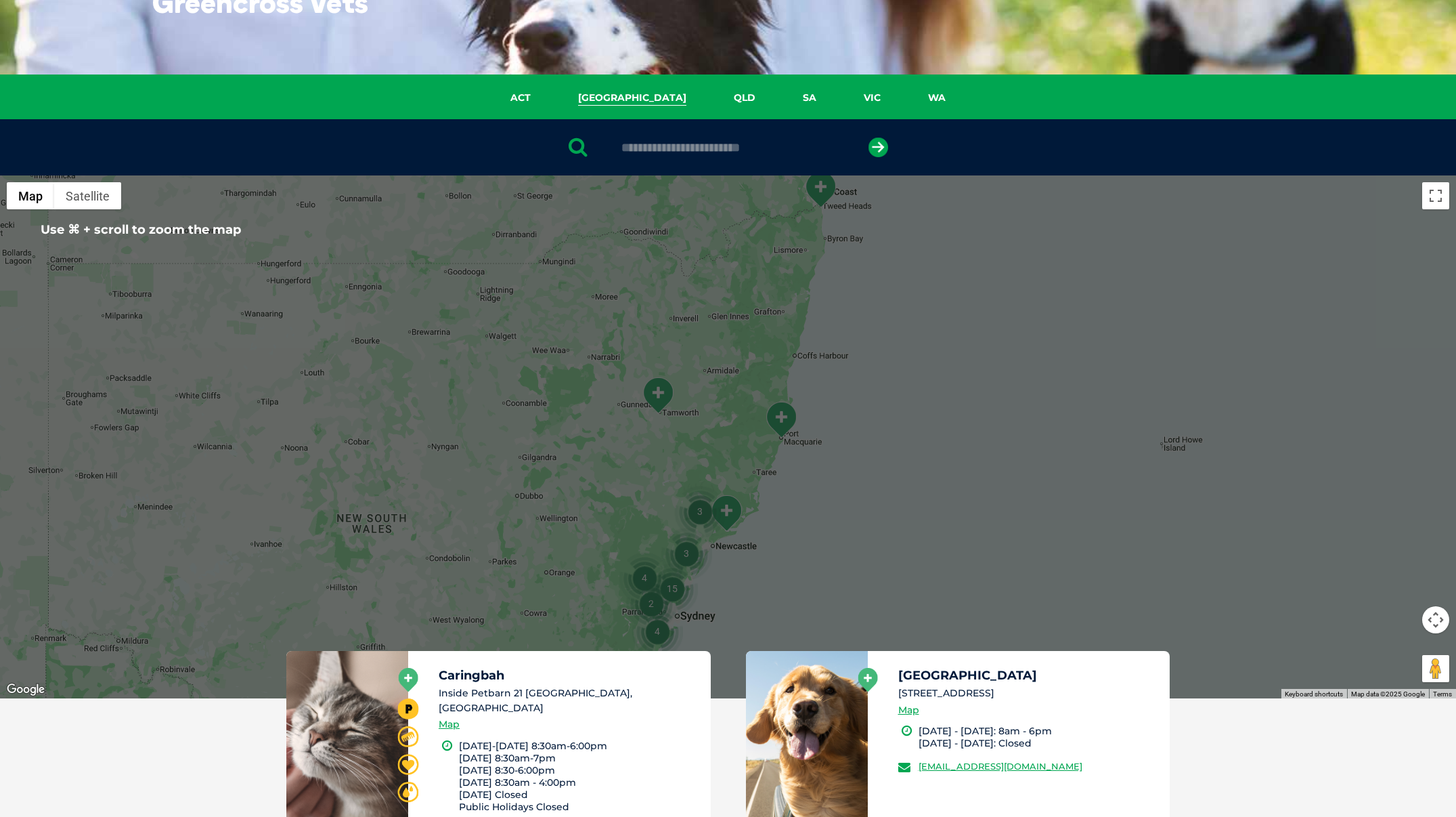
scroll to position [158, 0]
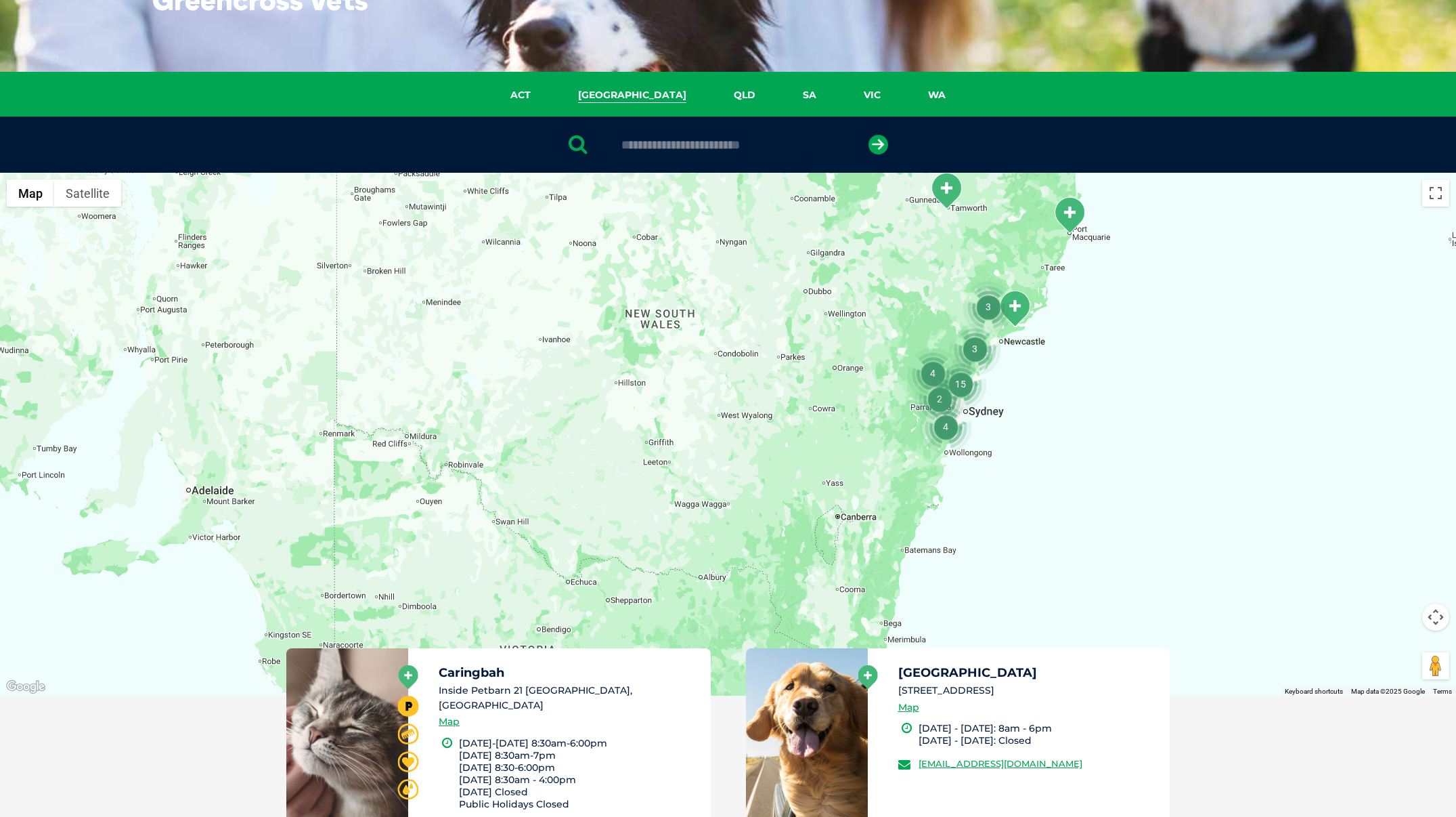
drag, startPoint x: 740, startPoint y: 433, endPoint x: 1016, endPoint y: 269, distance: 321.0
click at [1027, 236] on div at bounding box center [728, 434] width 1456 height 523
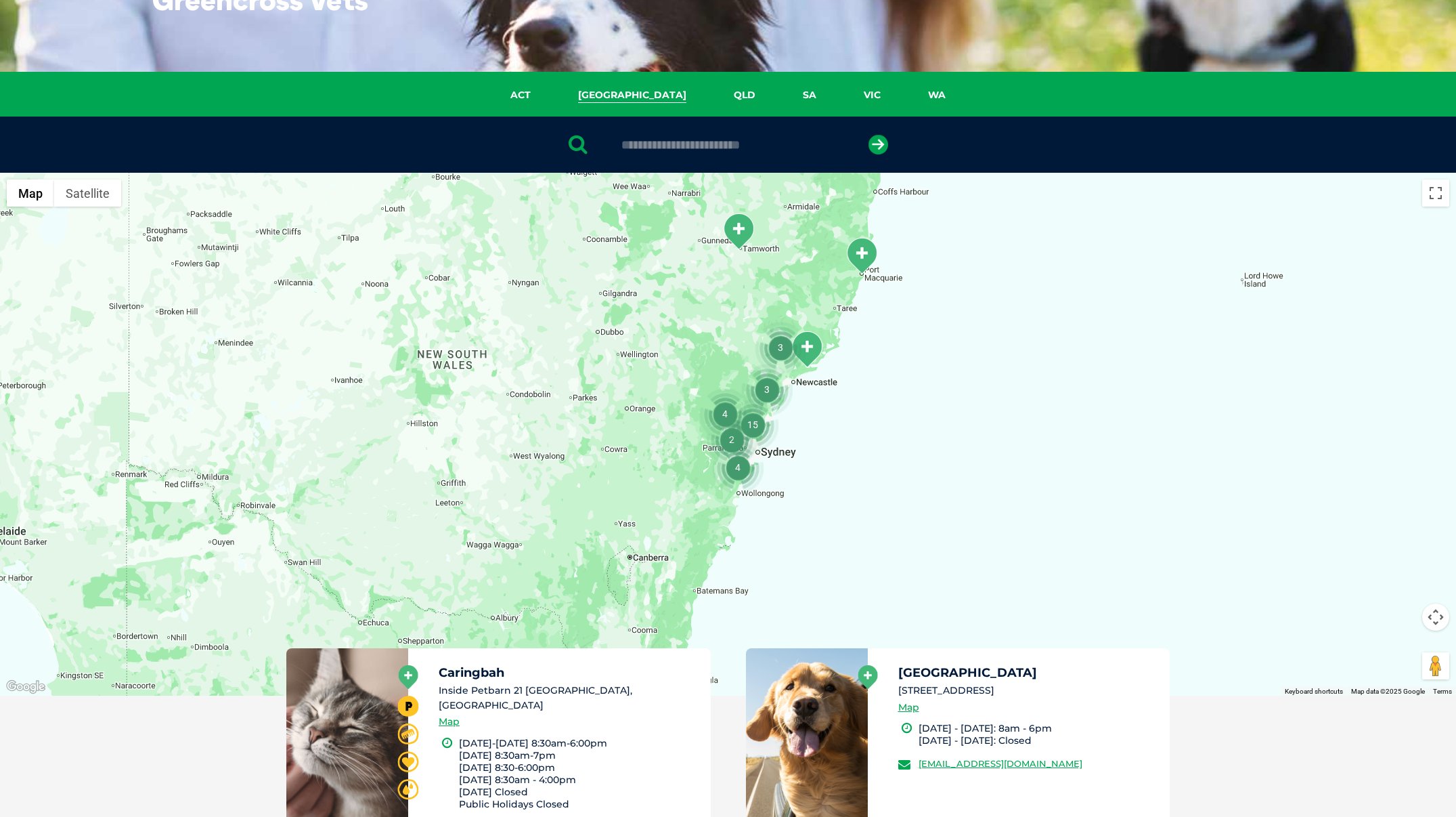
drag, startPoint x: 997, startPoint y: 361, endPoint x: 803, endPoint y: 379, distance: 194.8
click at [803, 379] on div at bounding box center [728, 434] width 1456 height 523
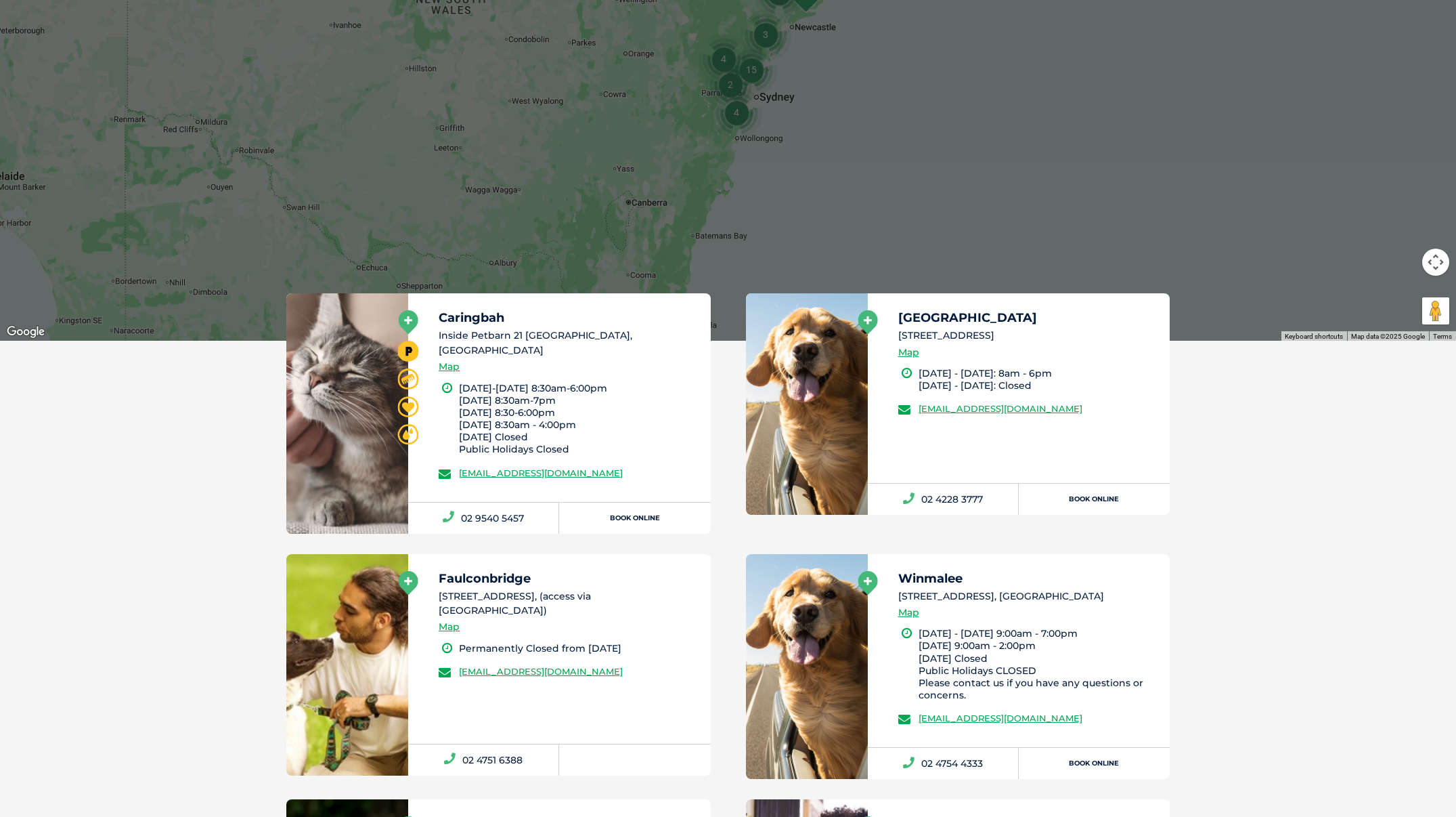
scroll to position [581, 0]
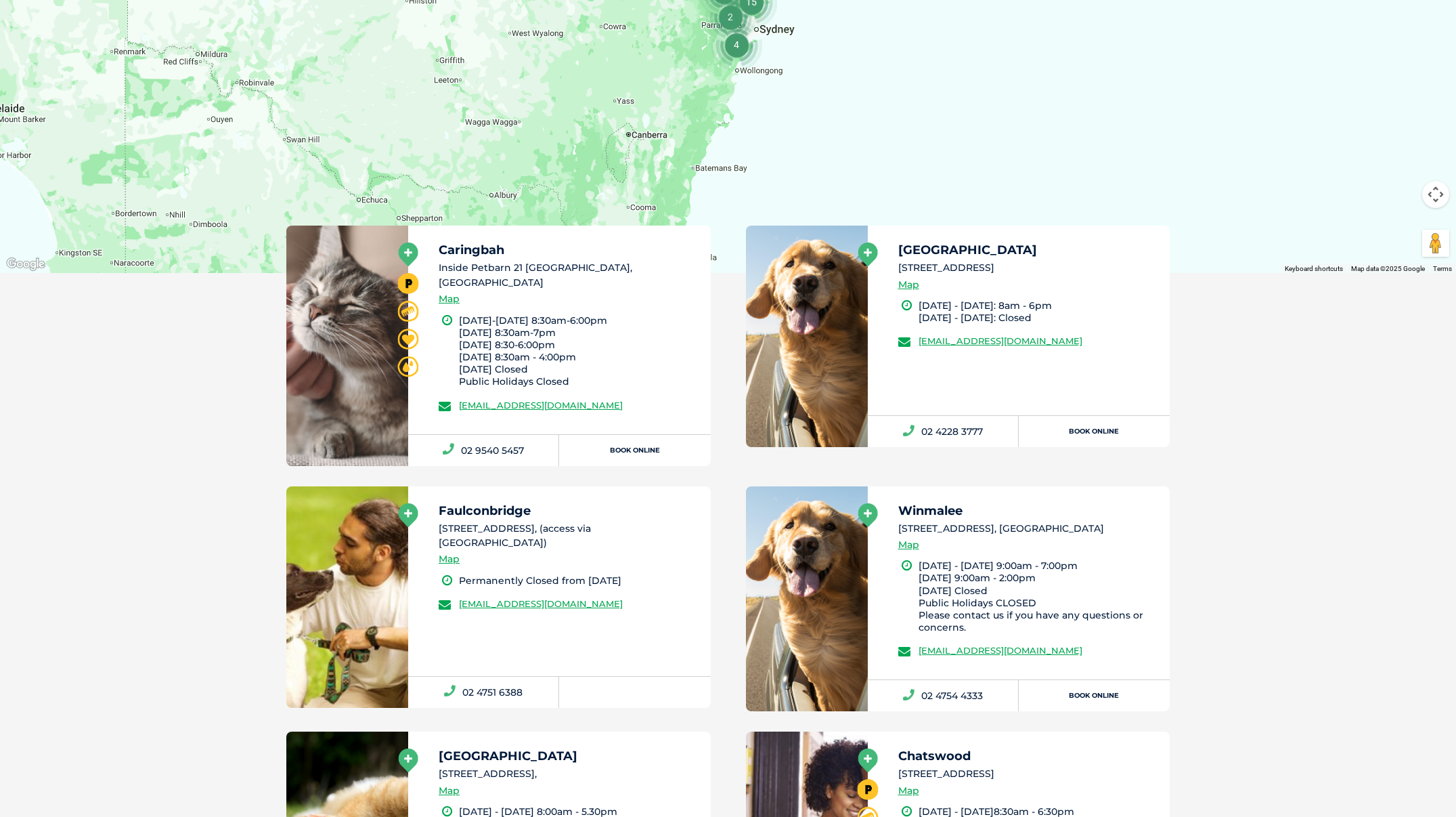
click at [1432, 191] on button "Map camera controls" at bounding box center [1436, 194] width 27 height 27
click at [1399, 164] on button "Zoom in" at bounding box center [1402, 160] width 27 height 27
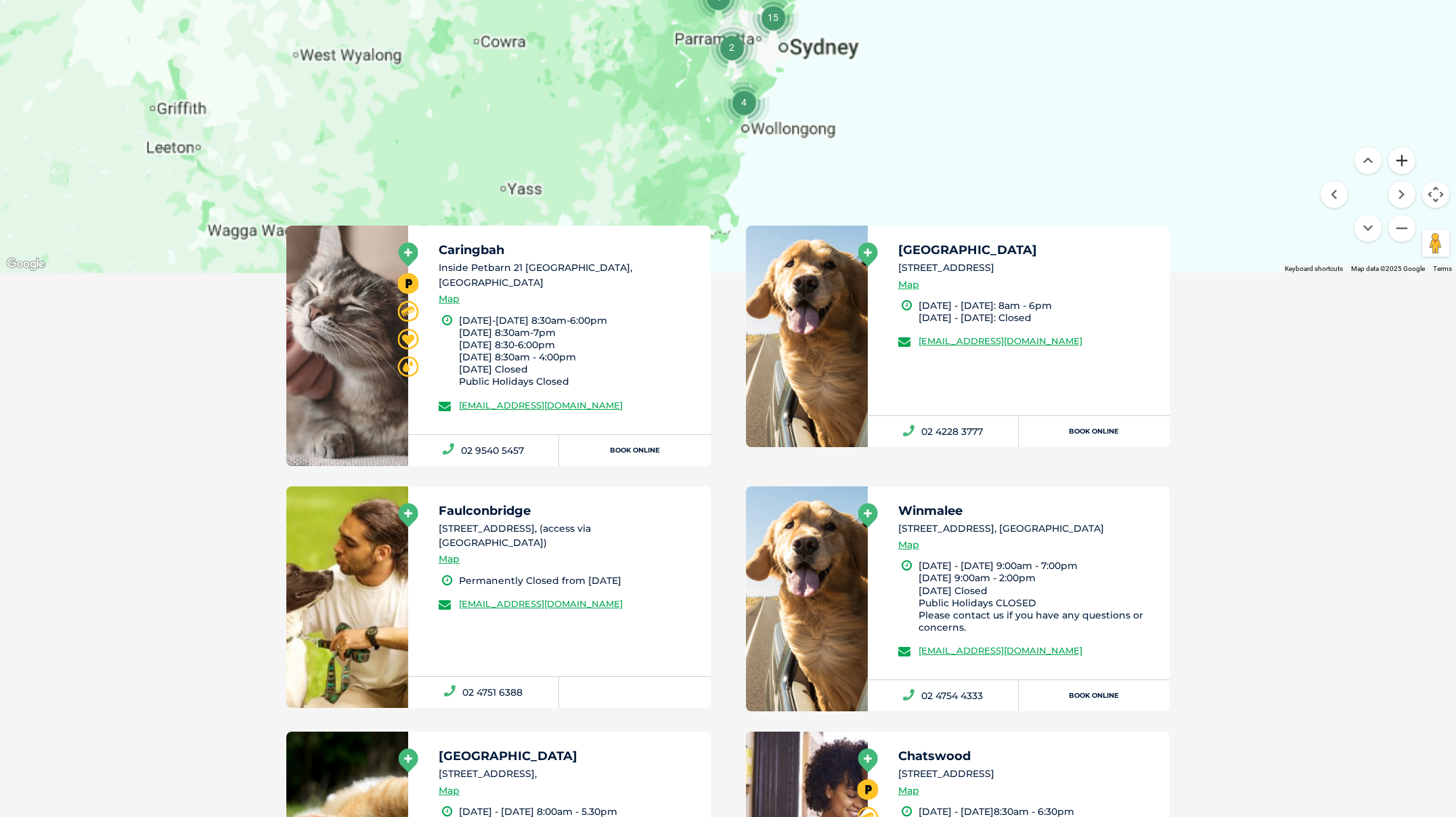
click at [1399, 164] on button "Zoom in" at bounding box center [1402, 160] width 27 height 27
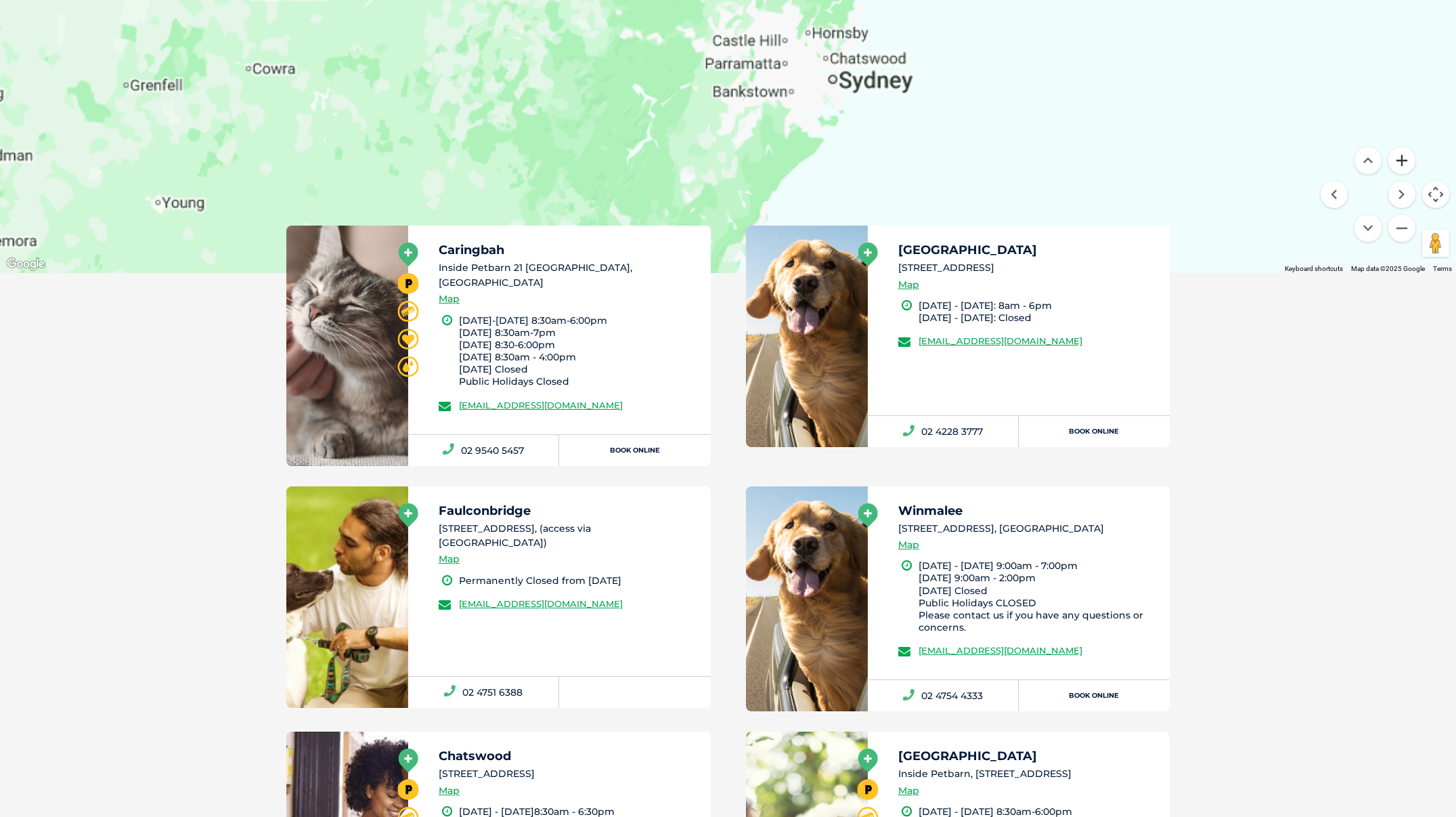
click at [1399, 164] on button "Zoom in" at bounding box center [1402, 160] width 27 height 27
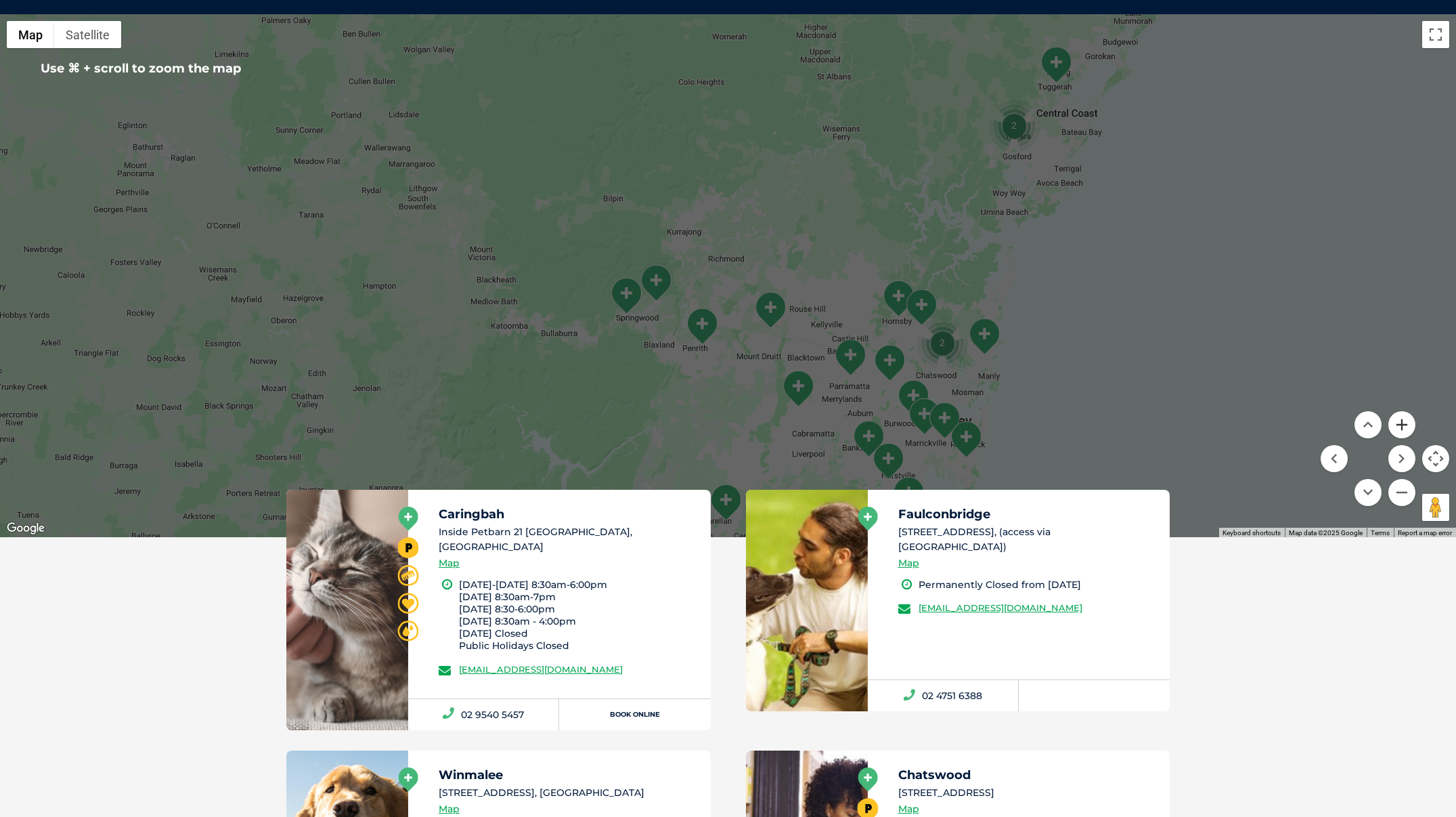
scroll to position [332, 0]
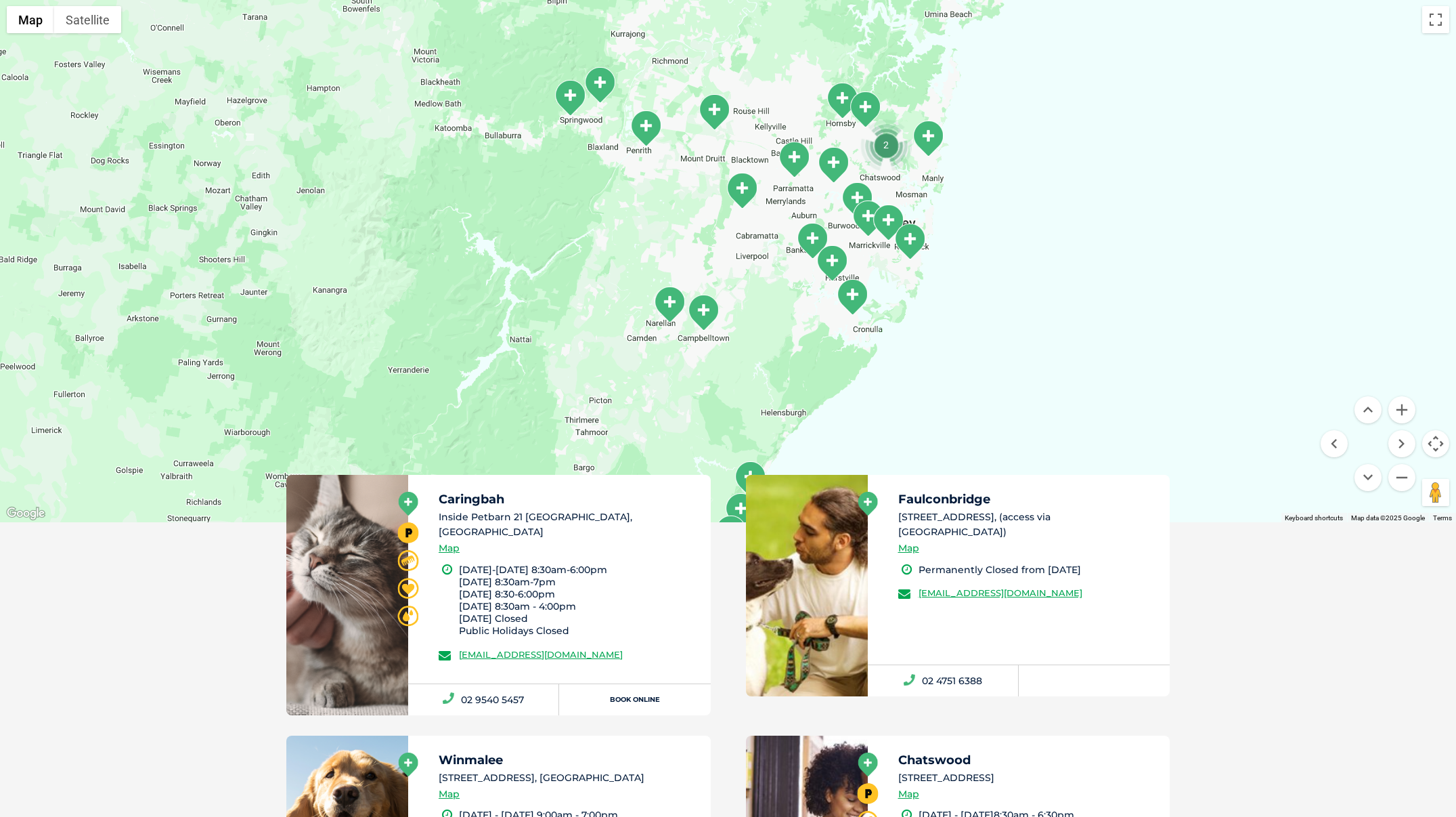
drag, startPoint x: 1183, startPoint y: 421, endPoint x: 1125, endPoint y: 227, distance: 202.5
click at [1125, 227] on div at bounding box center [728, 260] width 1456 height 523
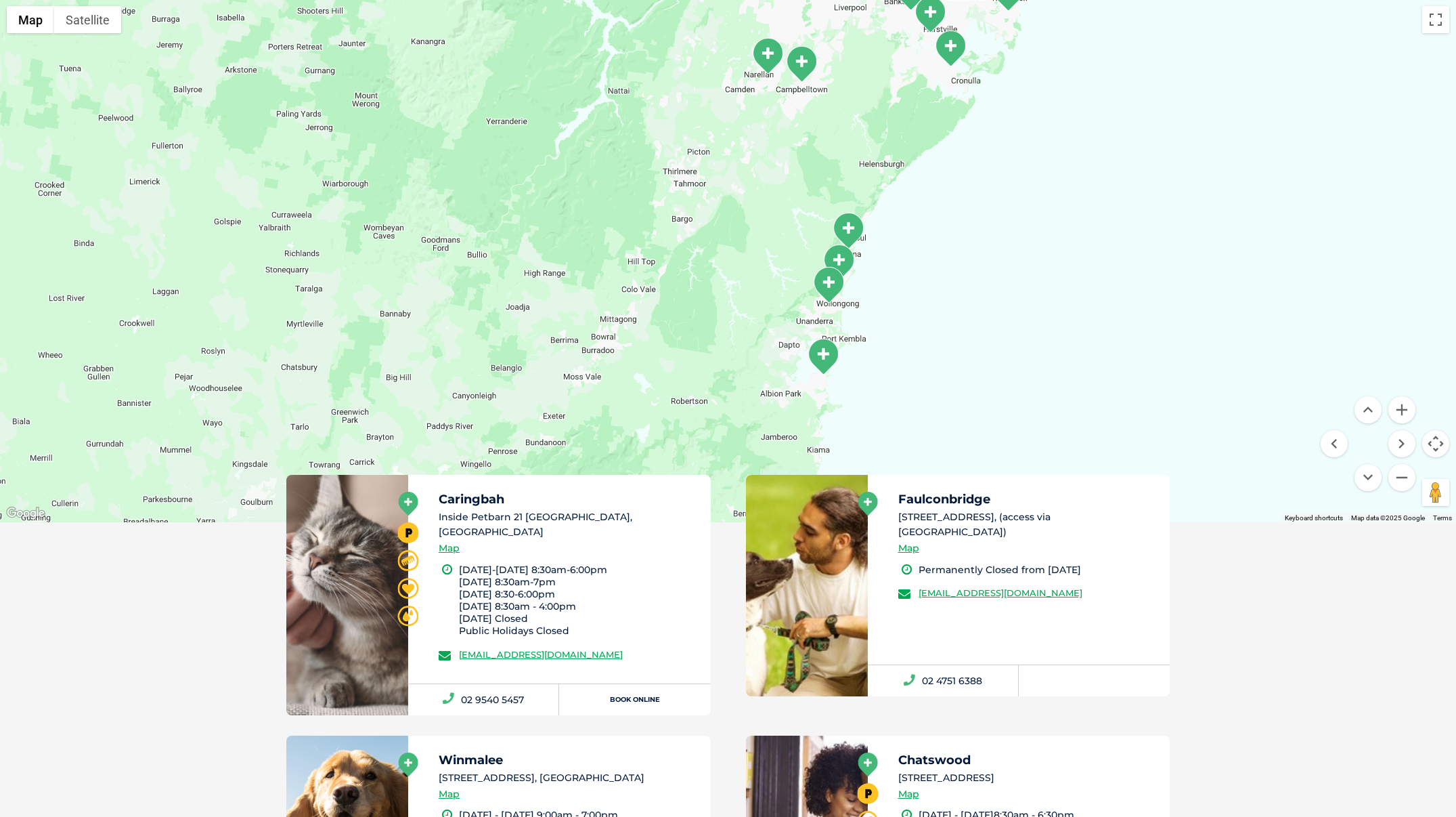
drag, startPoint x: 951, startPoint y: 386, endPoint x: 1049, endPoint y: 134, distance: 270.4
click at [1049, 134] on div at bounding box center [728, 260] width 1456 height 523
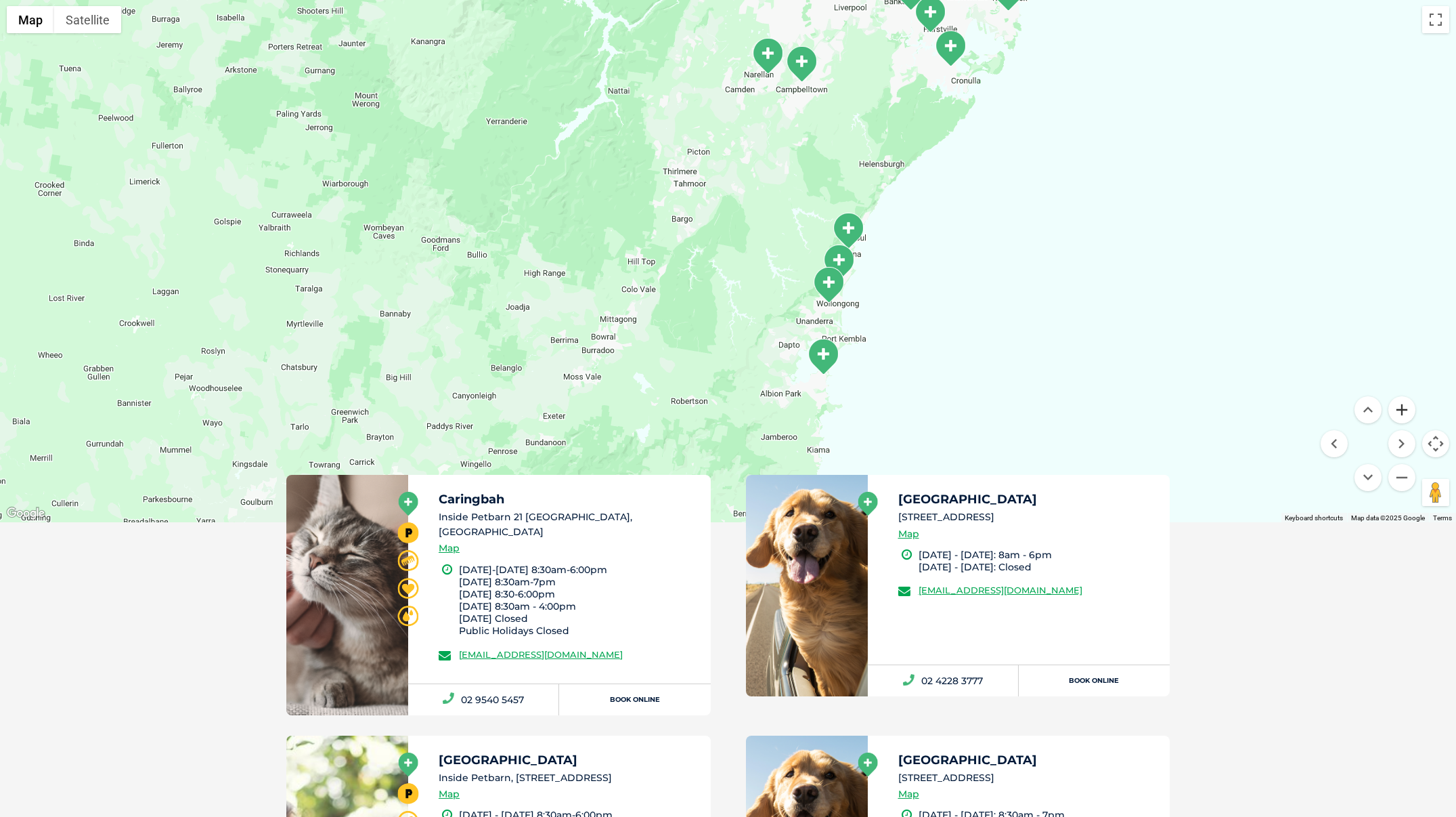
click at [1400, 409] on button "Zoom in" at bounding box center [1402, 410] width 27 height 27
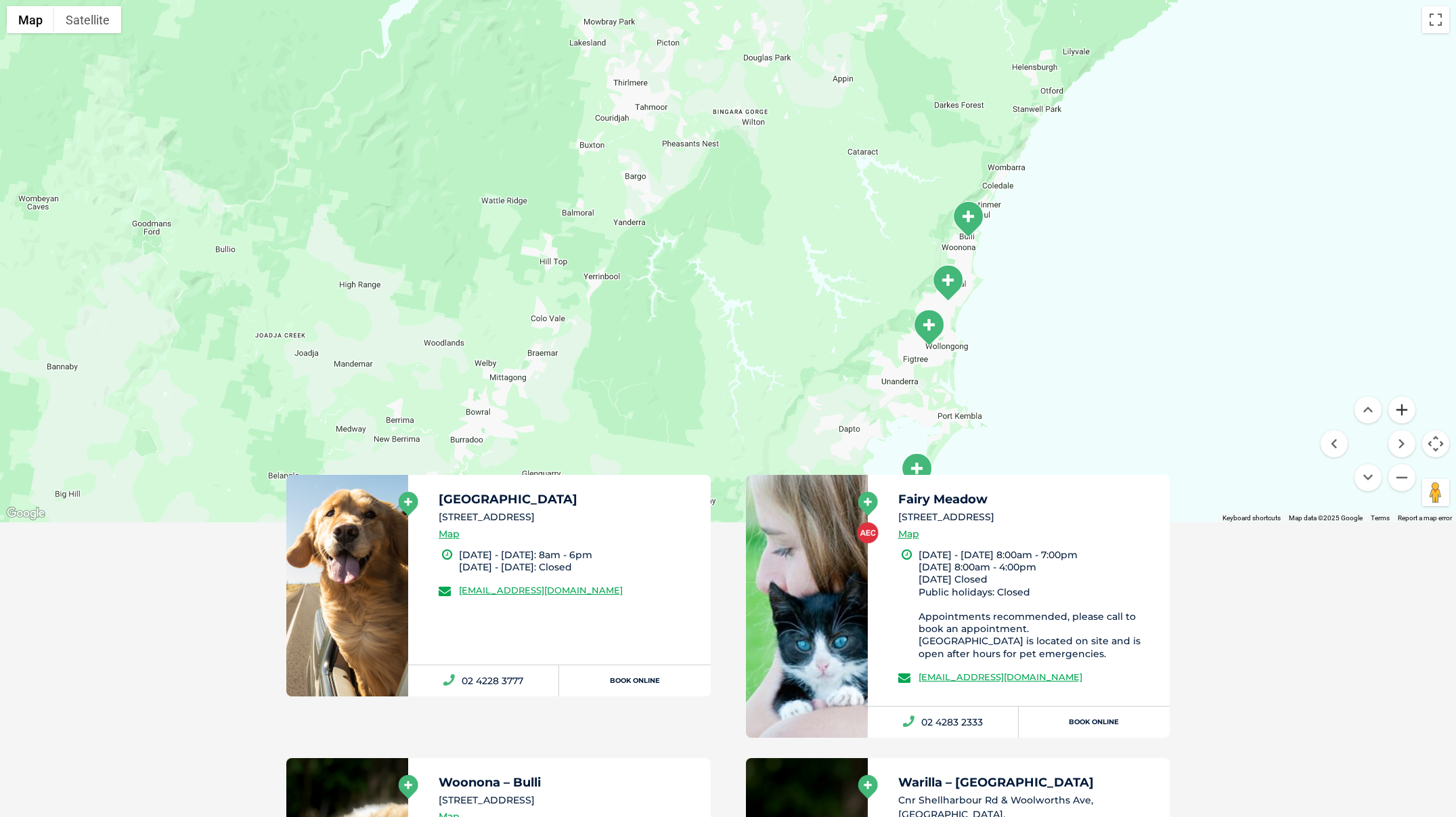
click at [1400, 409] on button "Zoom in" at bounding box center [1402, 410] width 27 height 27
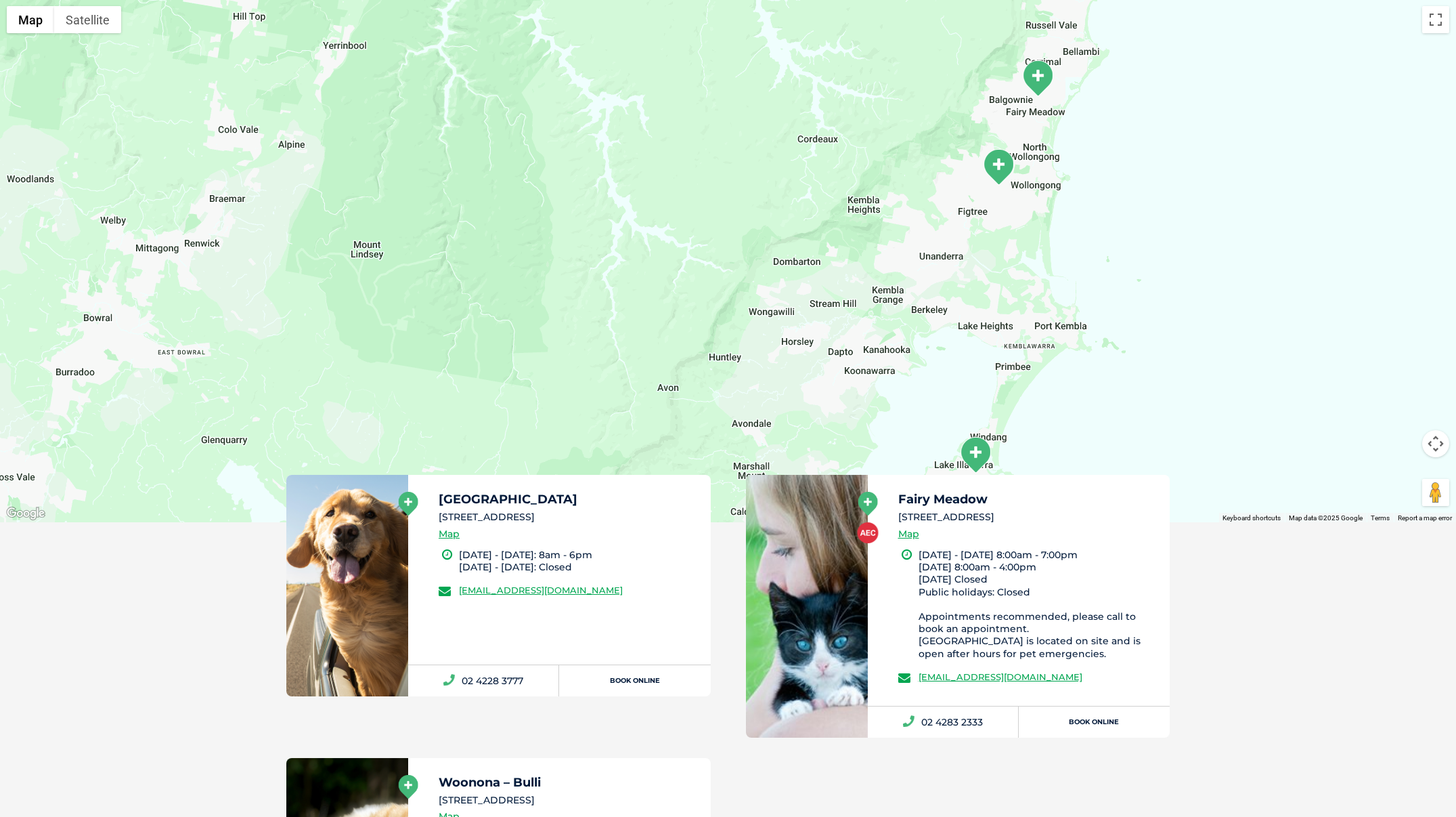
drag, startPoint x: 1133, startPoint y: 395, endPoint x: 1001, endPoint y: 149, distance: 279.2
click at [1003, 148] on div "To navigate, press the arrow keys." at bounding box center [728, 260] width 1456 height 523
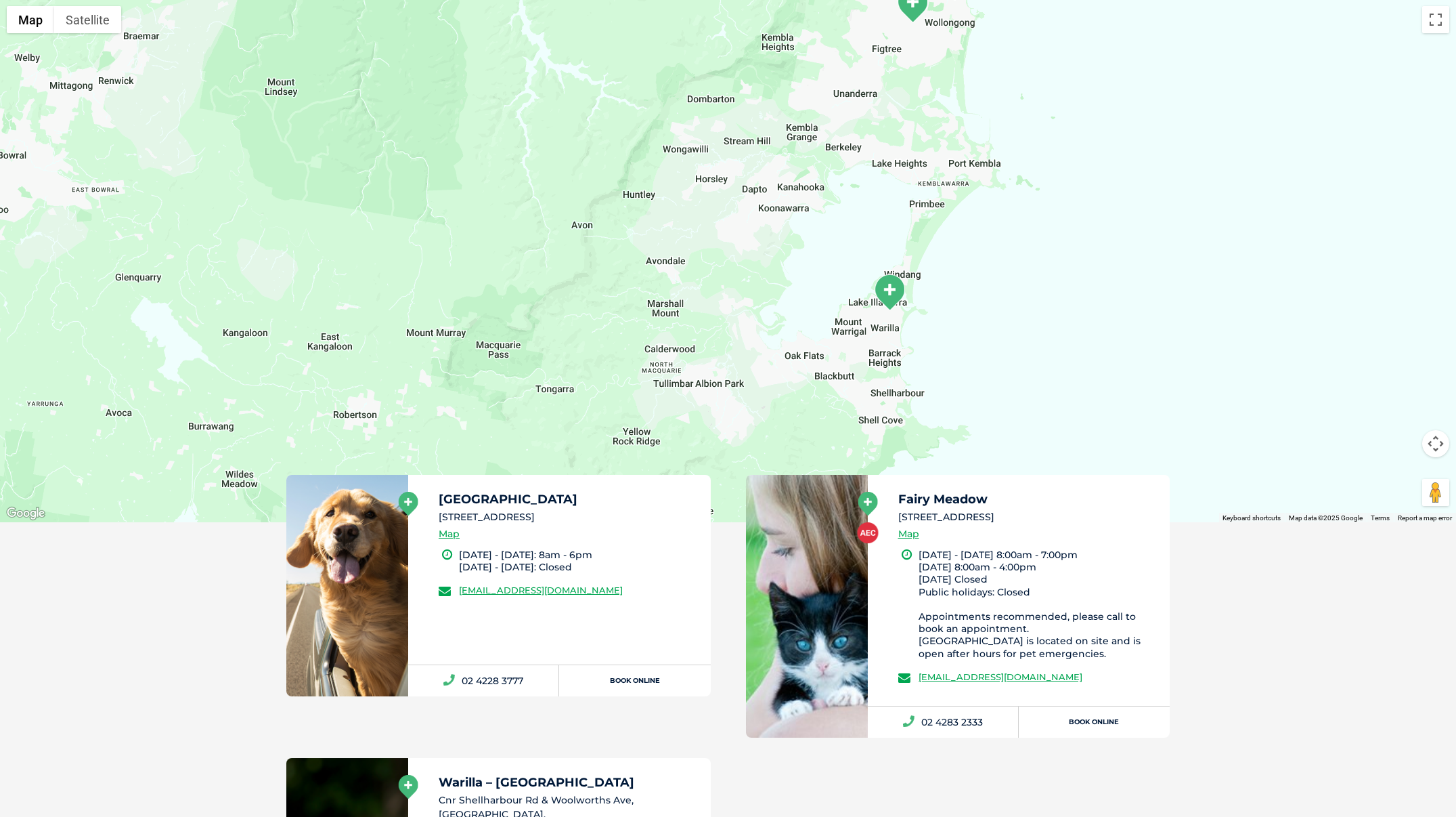
drag, startPoint x: 1138, startPoint y: 357, endPoint x: 1053, endPoint y: 192, distance: 185.6
click at [1053, 192] on div at bounding box center [728, 260] width 1456 height 523
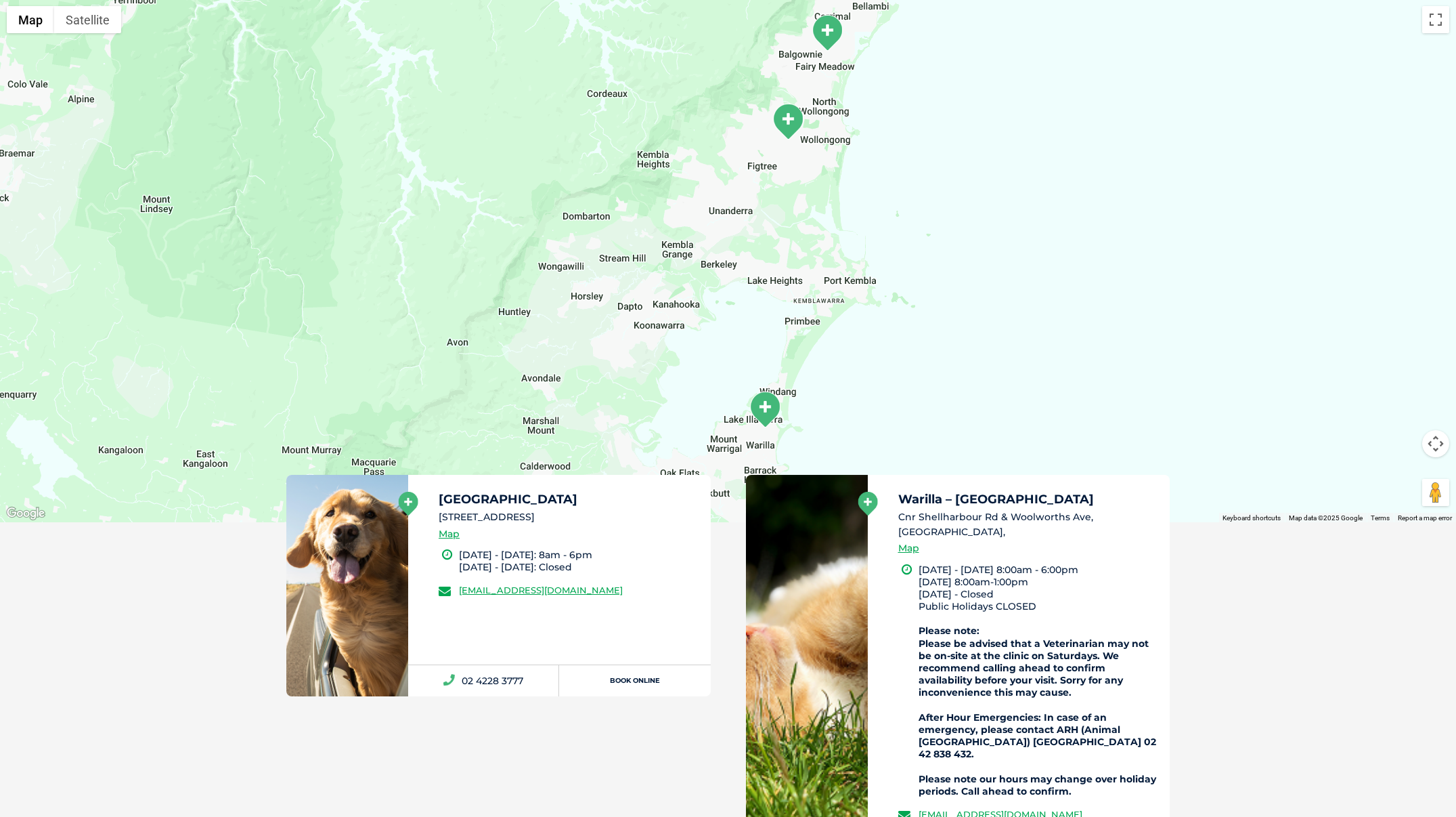
drag, startPoint x: 846, startPoint y: 182, endPoint x: 719, endPoint y: 300, distance: 173.4
click at [719, 300] on div at bounding box center [728, 260] width 1456 height 523
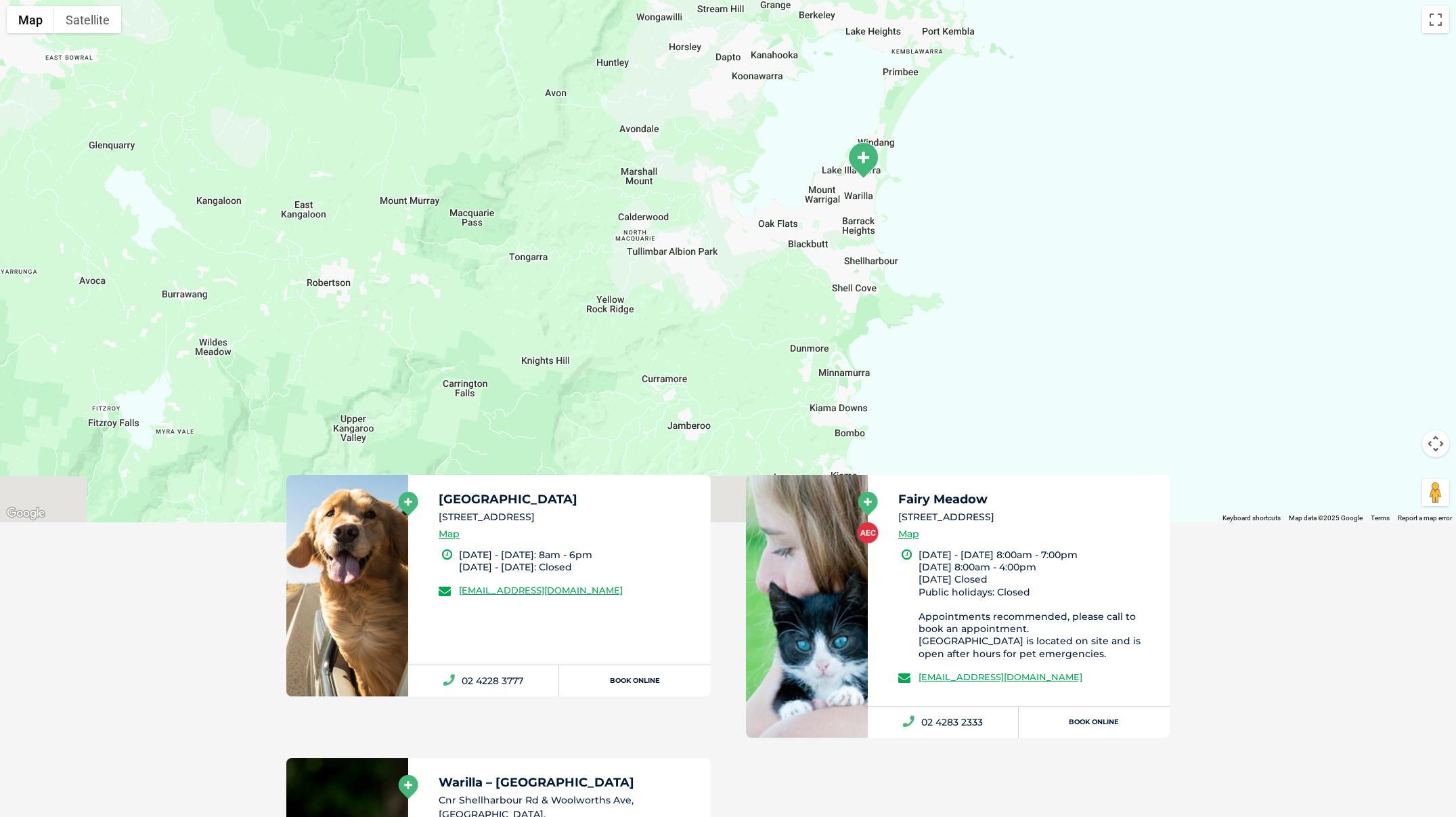
drag, startPoint x: 779, startPoint y: 332, endPoint x: 881, endPoint y: 78, distance: 273.7
click at [881, 78] on div at bounding box center [728, 260] width 1456 height 523
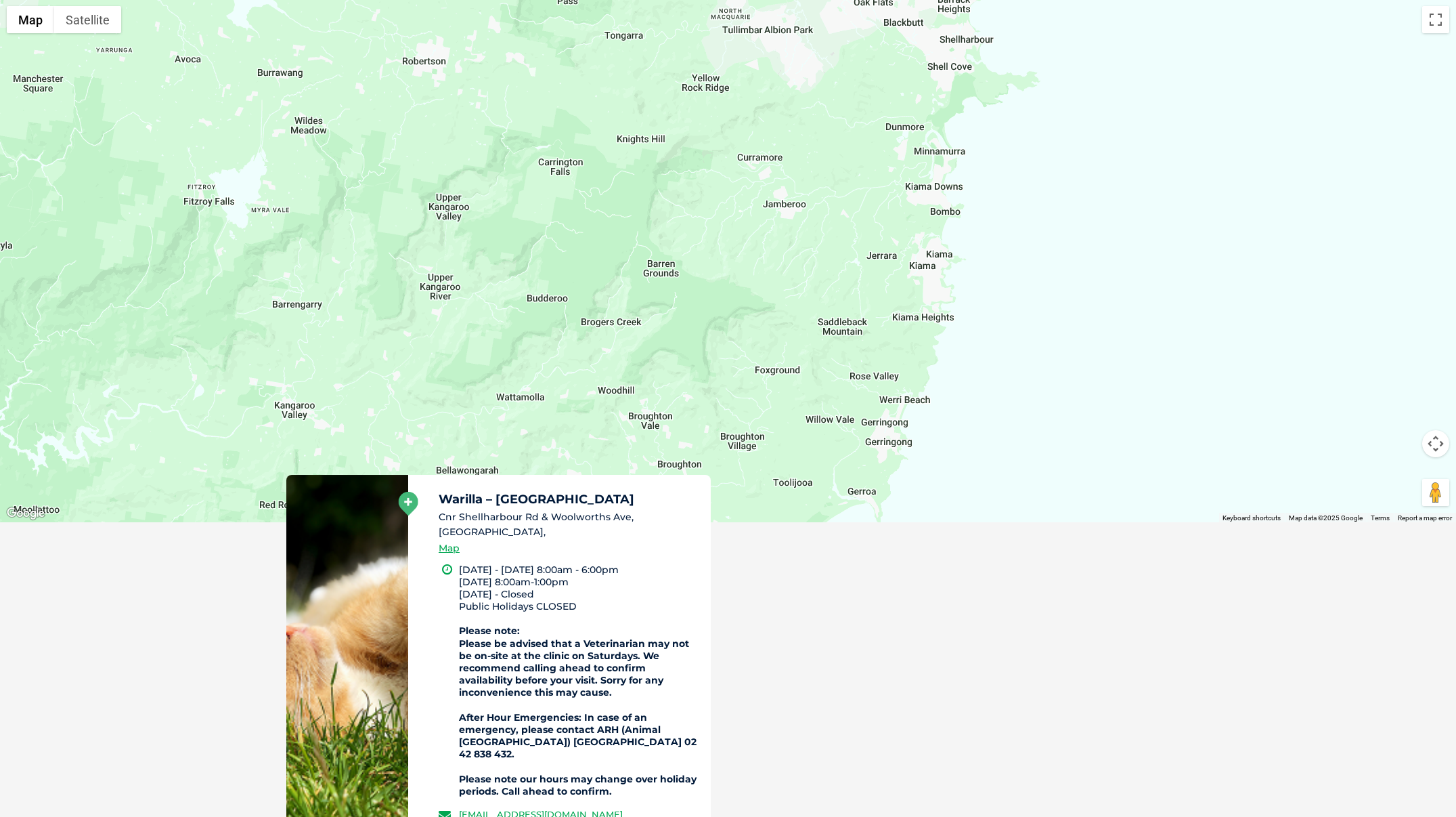
drag, startPoint x: 926, startPoint y: 249, endPoint x: 982, endPoint y: 118, distance: 142.5
click at [982, 118] on div at bounding box center [728, 260] width 1456 height 523
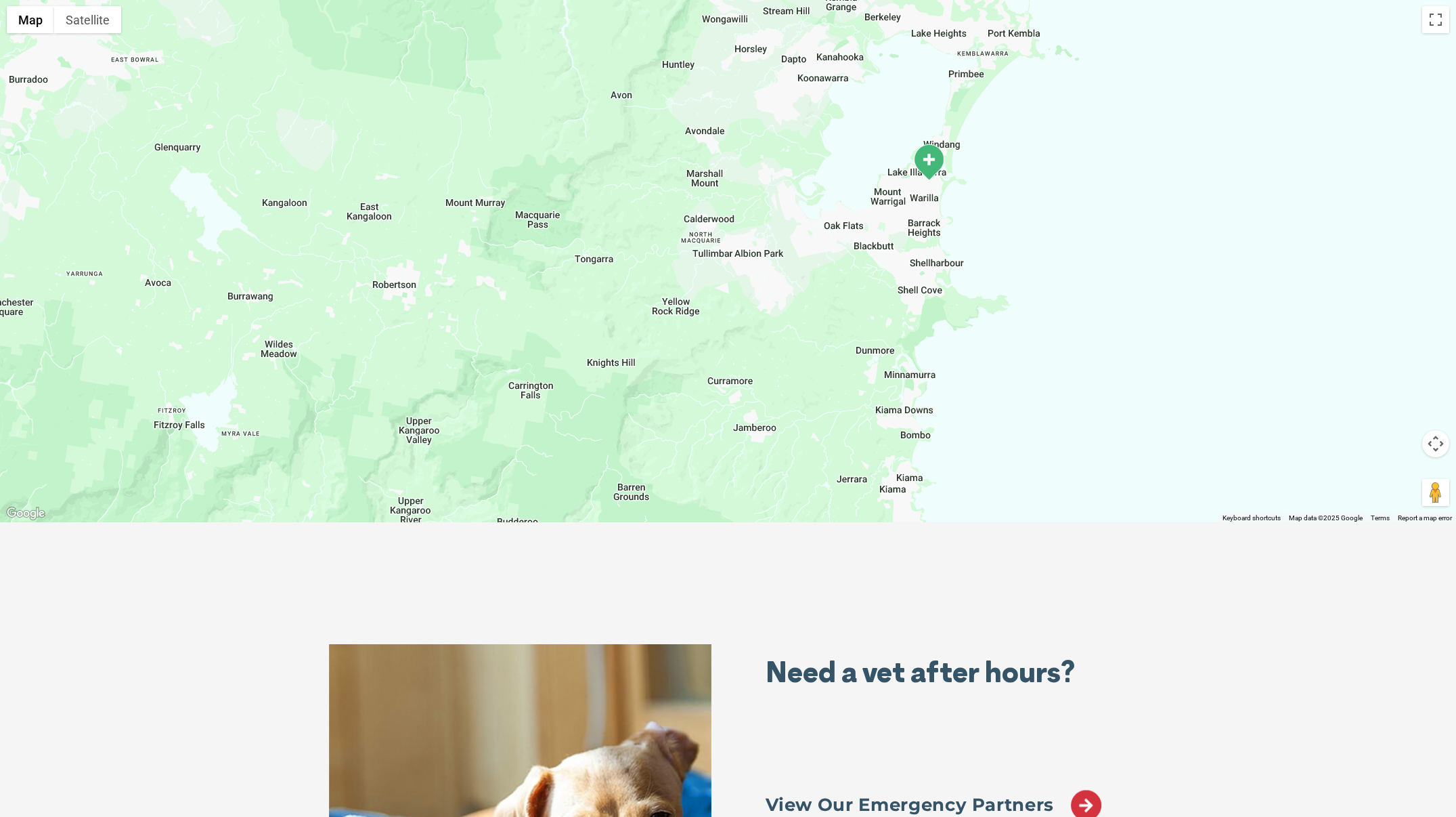
drag, startPoint x: 796, startPoint y: 373, endPoint x: 762, endPoint y: 603, distance: 232.5
click at [762, 522] on div "Use ⌘ + scroll to zoom the map" at bounding box center [728, 260] width 1456 height 523
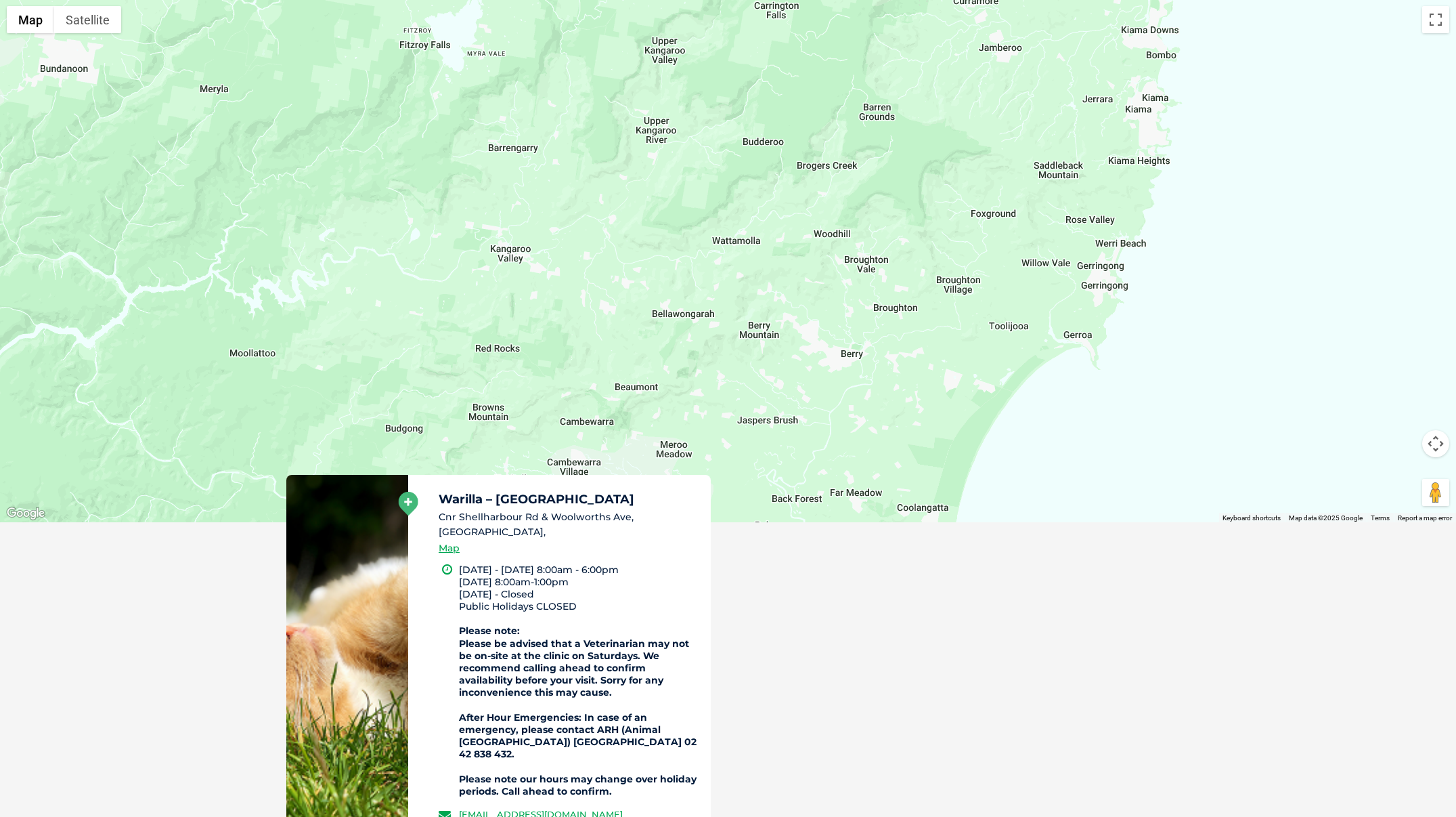
drag, startPoint x: 769, startPoint y: 432, endPoint x: 1021, endPoint y: 49, distance: 458.5
click at [1018, 48] on div at bounding box center [728, 260] width 1456 height 523
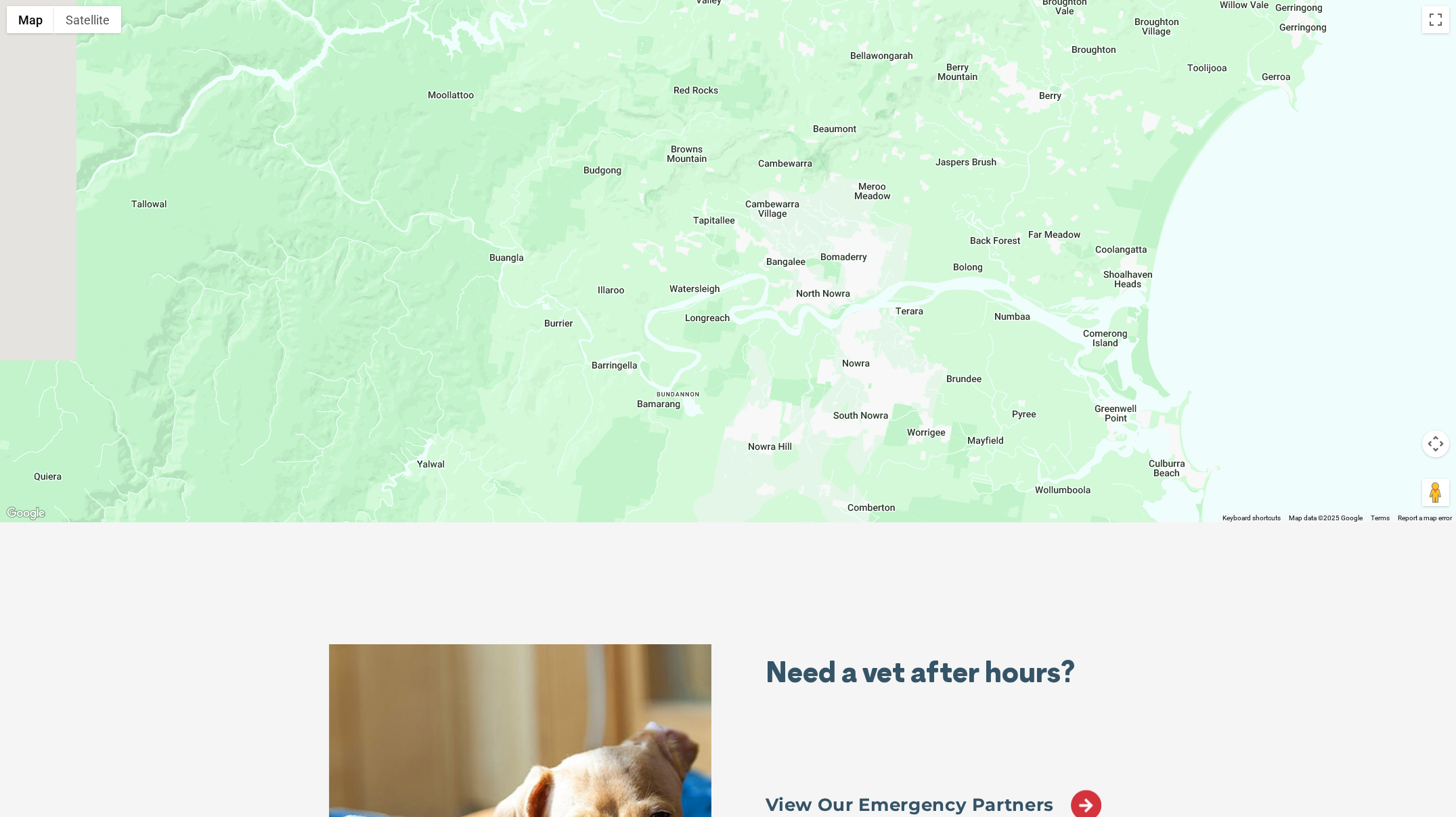
drag, startPoint x: 893, startPoint y: 351, endPoint x: 1085, endPoint y: 104, distance: 312.8
click at [1085, 103] on div at bounding box center [728, 260] width 1456 height 523
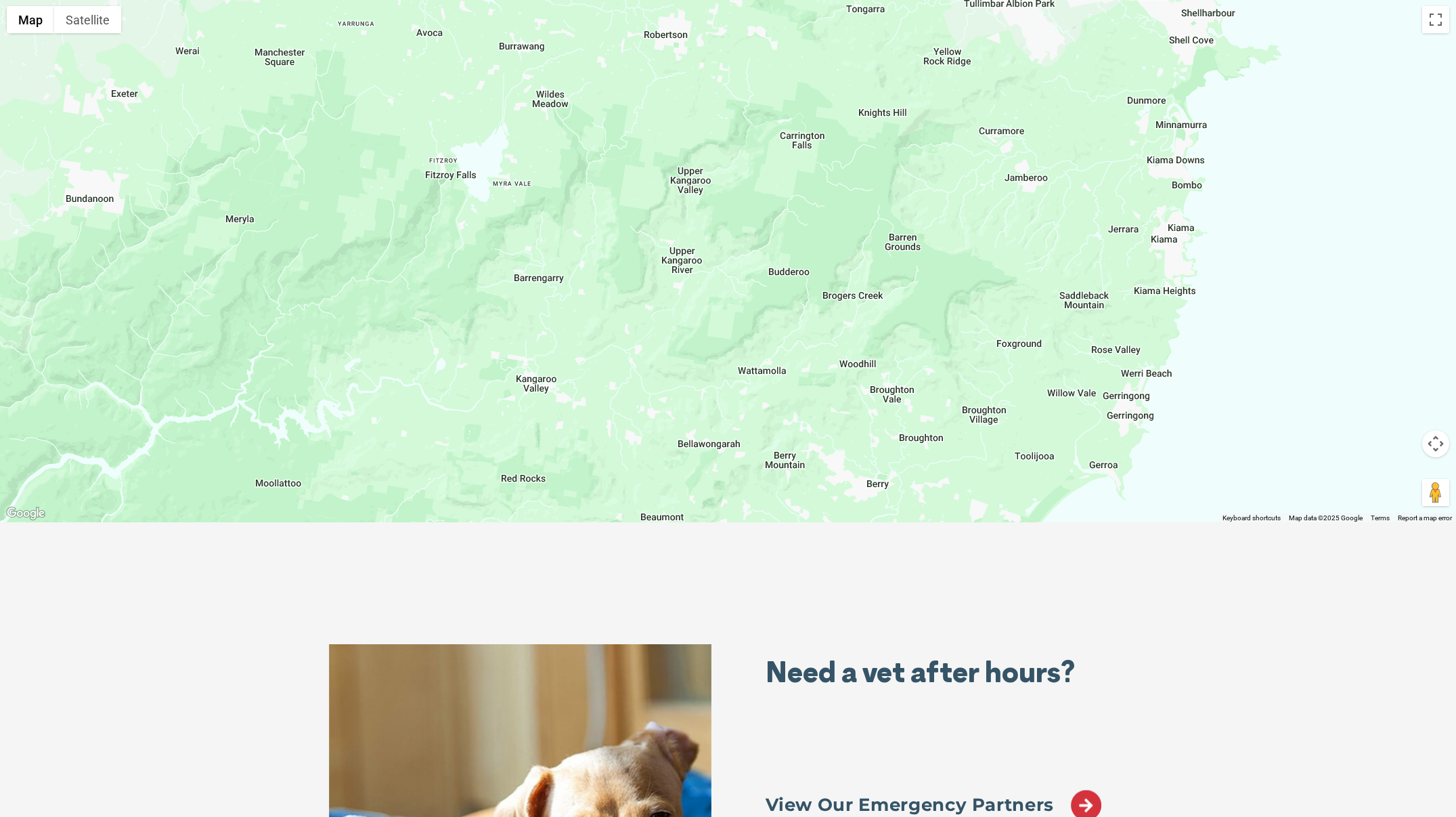
drag, startPoint x: 1058, startPoint y: 143, endPoint x: 864, endPoint y: 558, distance: 458.1
click at [864, 522] on div "Use ⌘ + scroll to zoom the map" at bounding box center [728, 260] width 1456 height 523
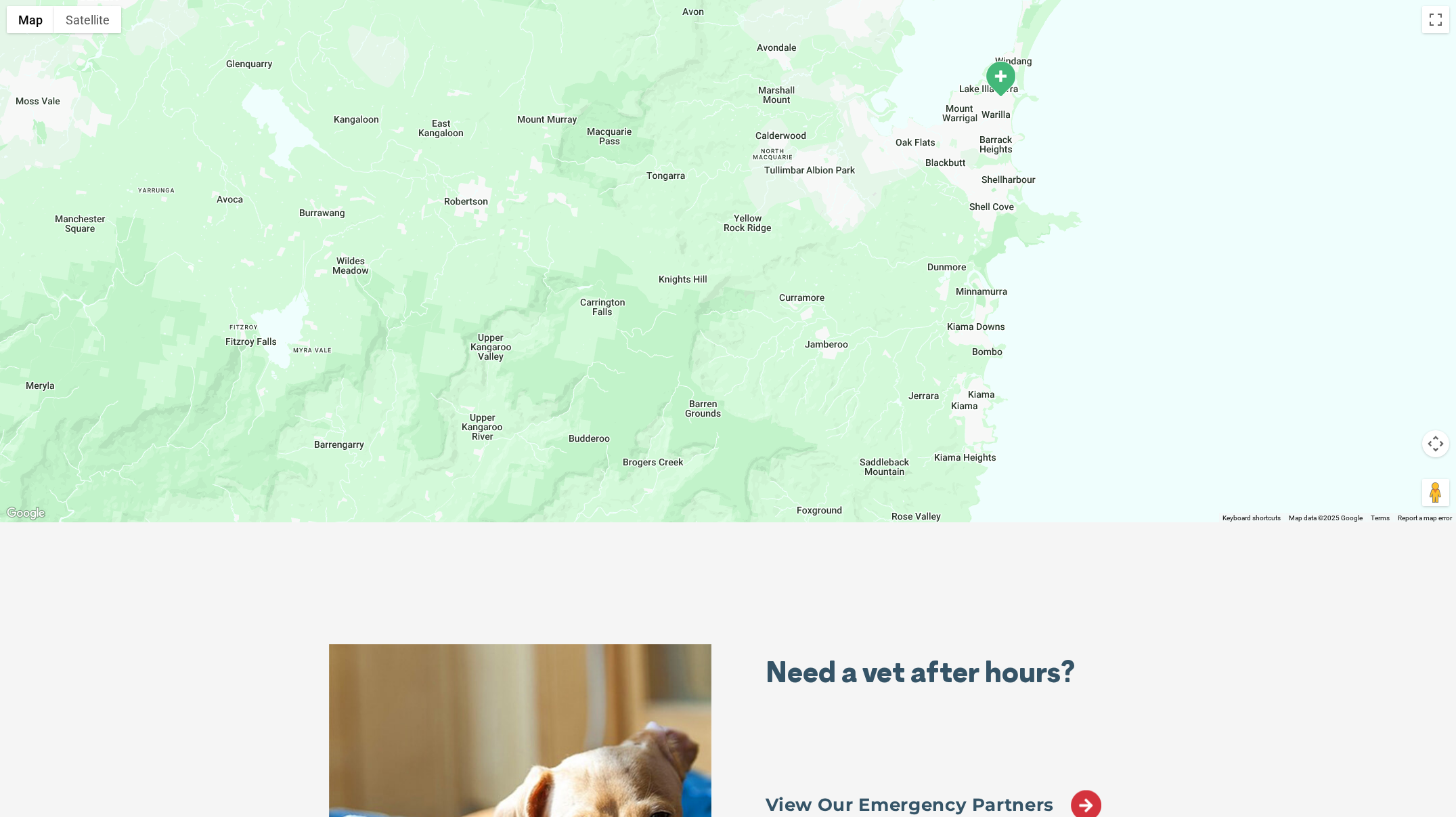
drag, startPoint x: 1035, startPoint y: 297, endPoint x: 861, endPoint y: 412, distance: 208.6
click at [861, 411] on div at bounding box center [728, 260] width 1456 height 523
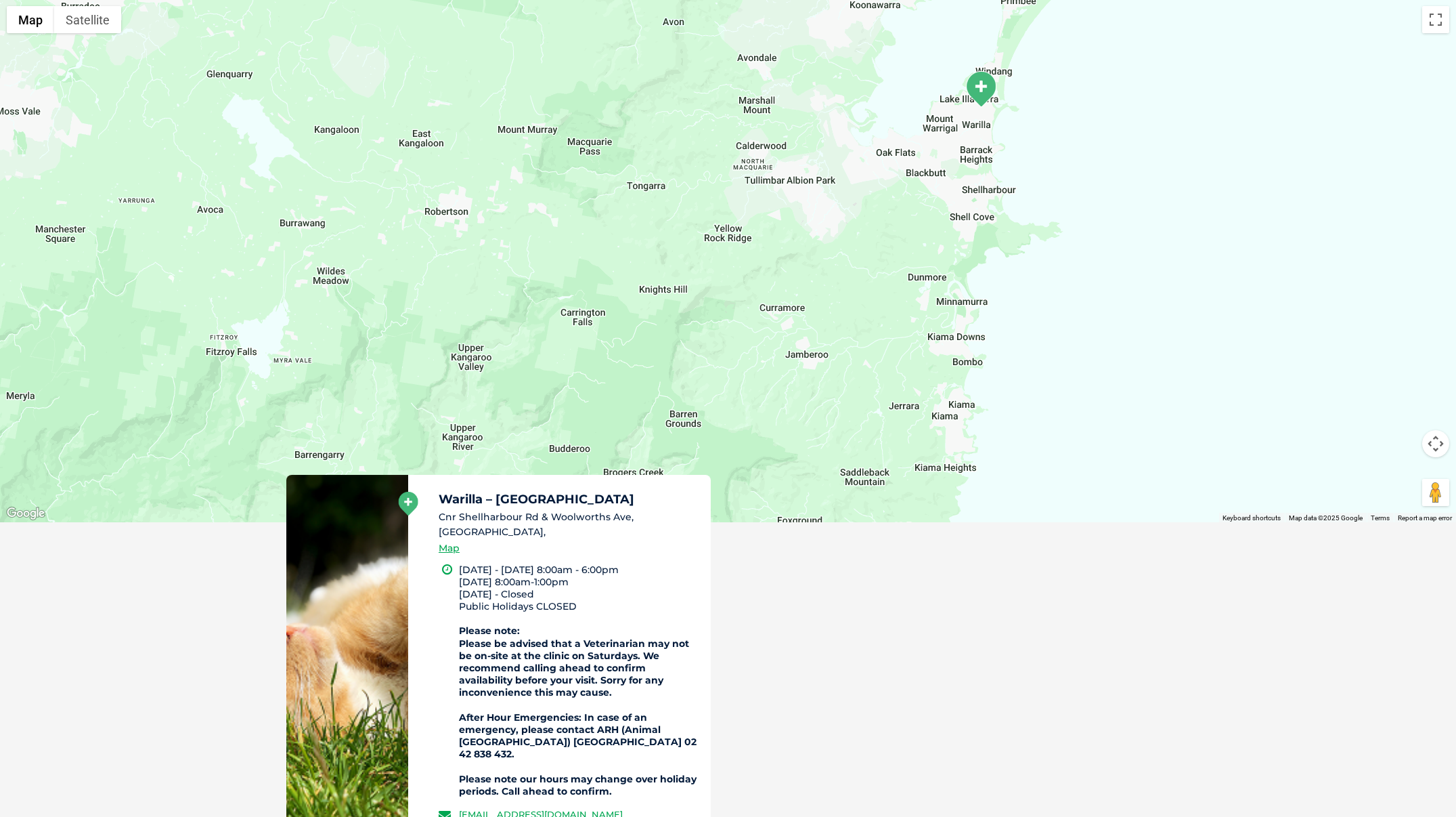
click at [988, 82] on img "Warilla – Shell Cove" at bounding box center [981, 88] width 34 height 37
